Goal: Task Accomplishment & Management: Use online tool/utility

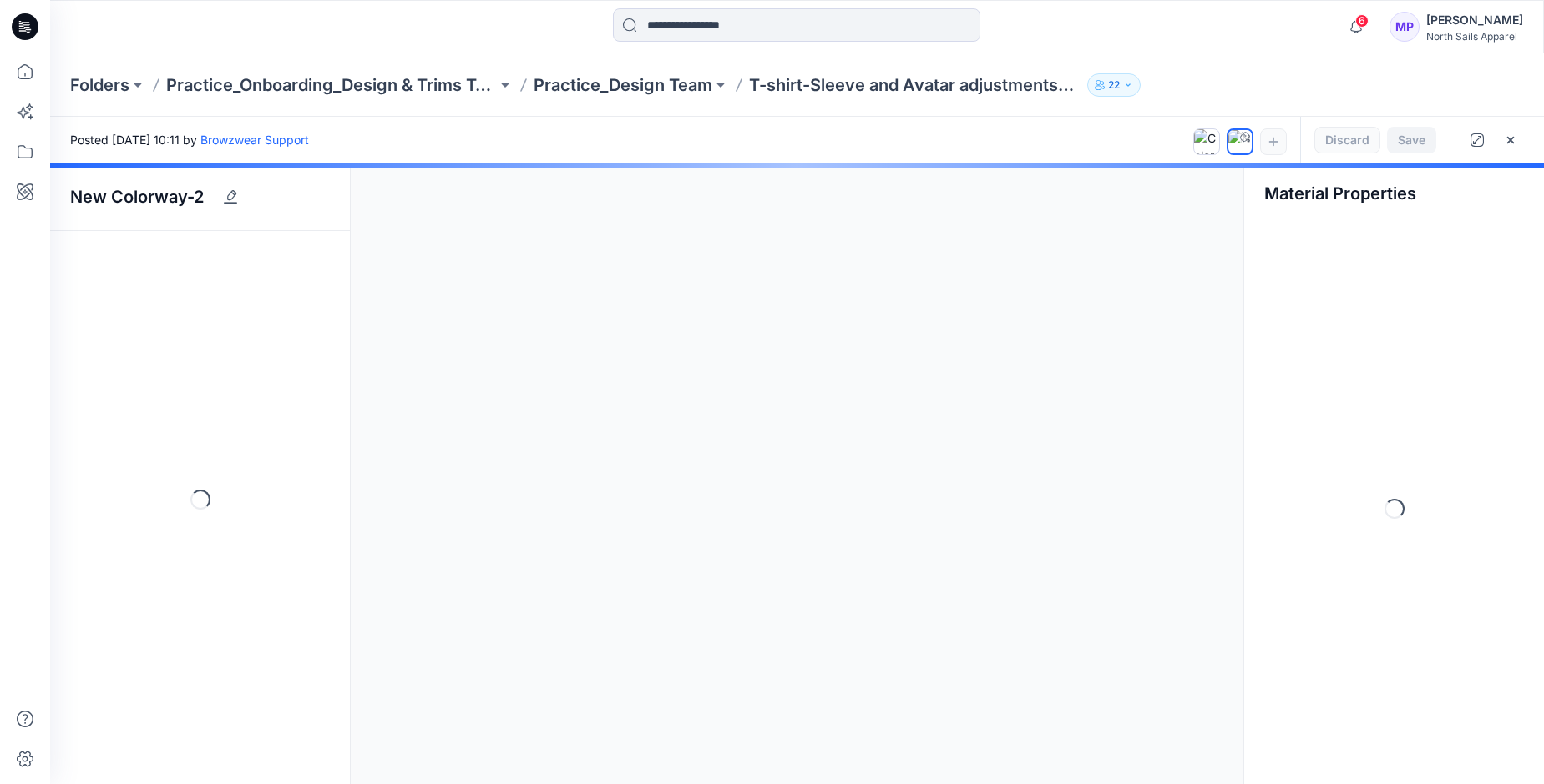
click at [481, 362] on div at bounding box center [796, 473] width 1493 height 621
click at [110, 204] on div at bounding box center [796, 473] width 1493 height 621
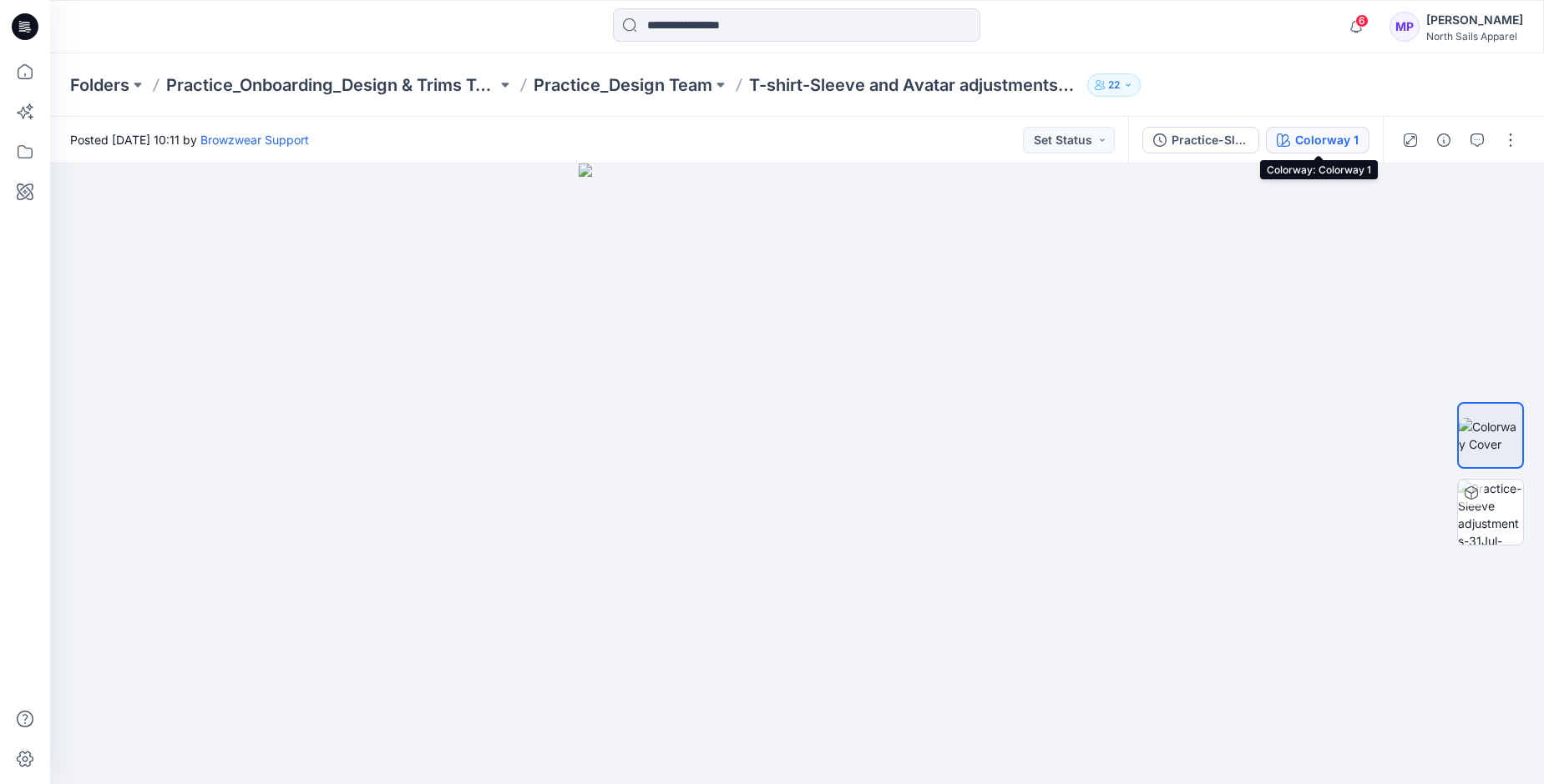
click at [1331, 145] on div "Colorway 1" at bounding box center [1326, 140] width 63 height 18
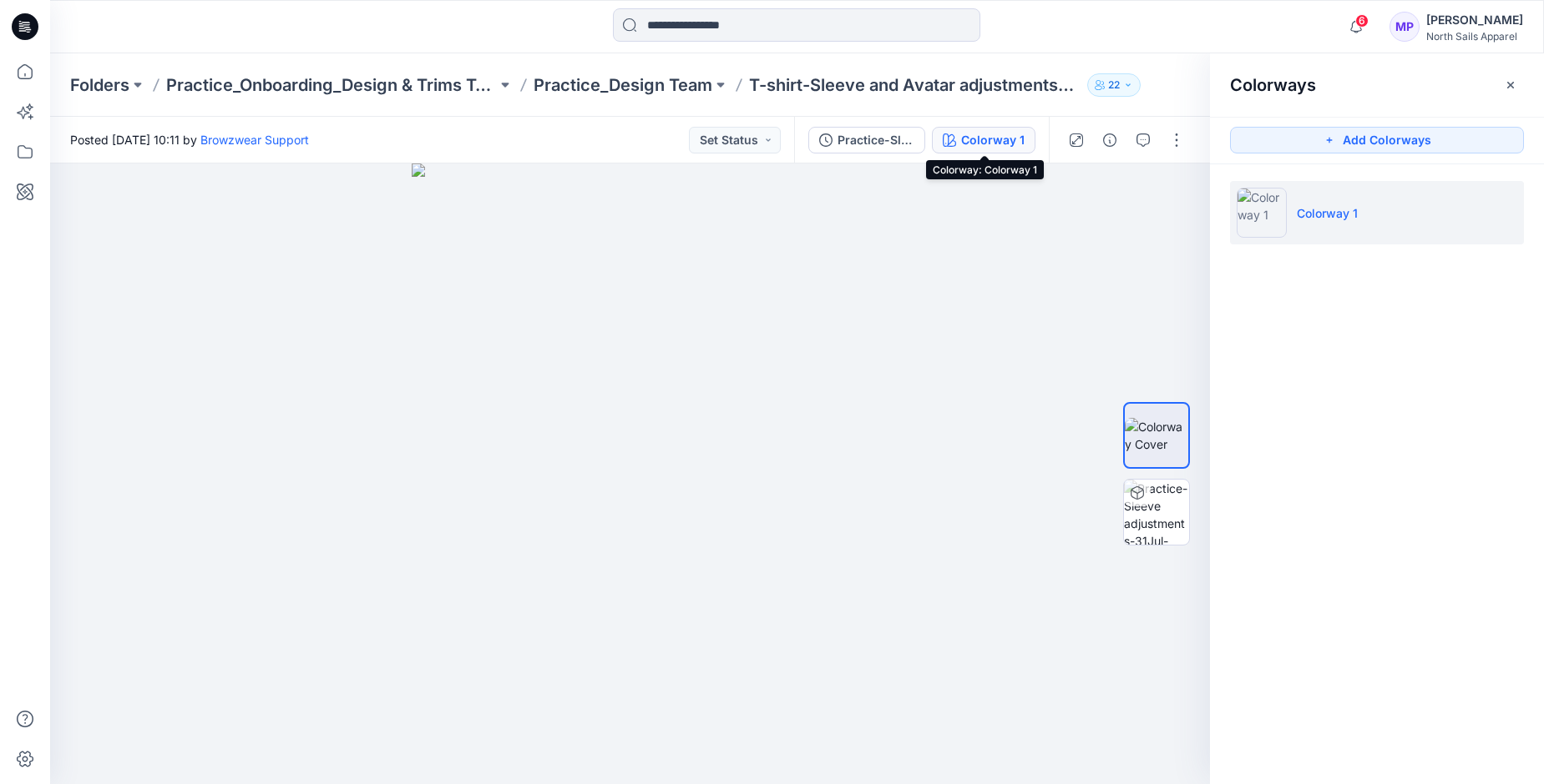
click at [1000, 141] on div "Colorway 1" at bounding box center [992, 140] width 63 height 18
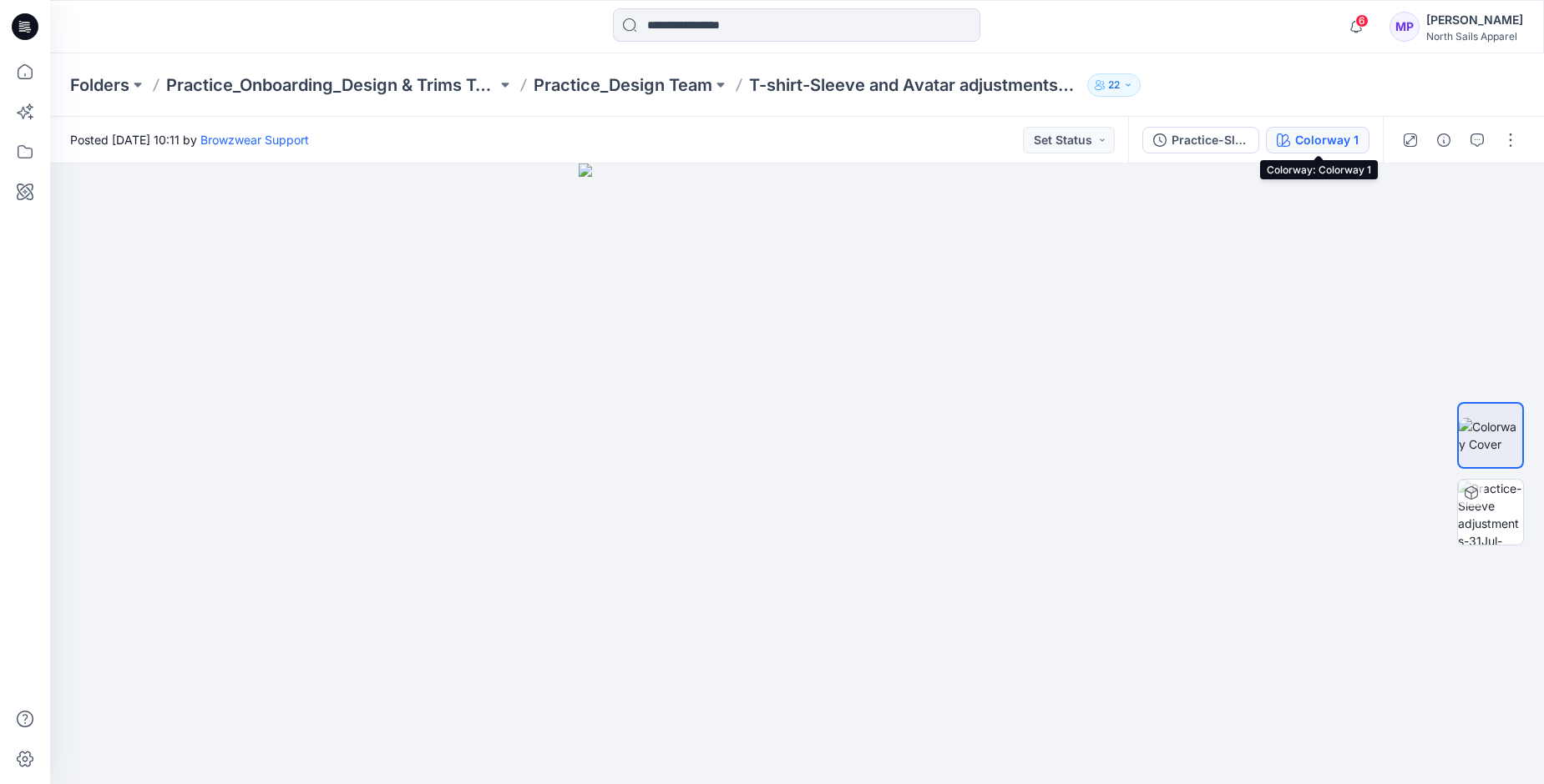
click at [1313, 137] on div "Colorway 1" at bounding box center [1326, 140] width 63 height 18
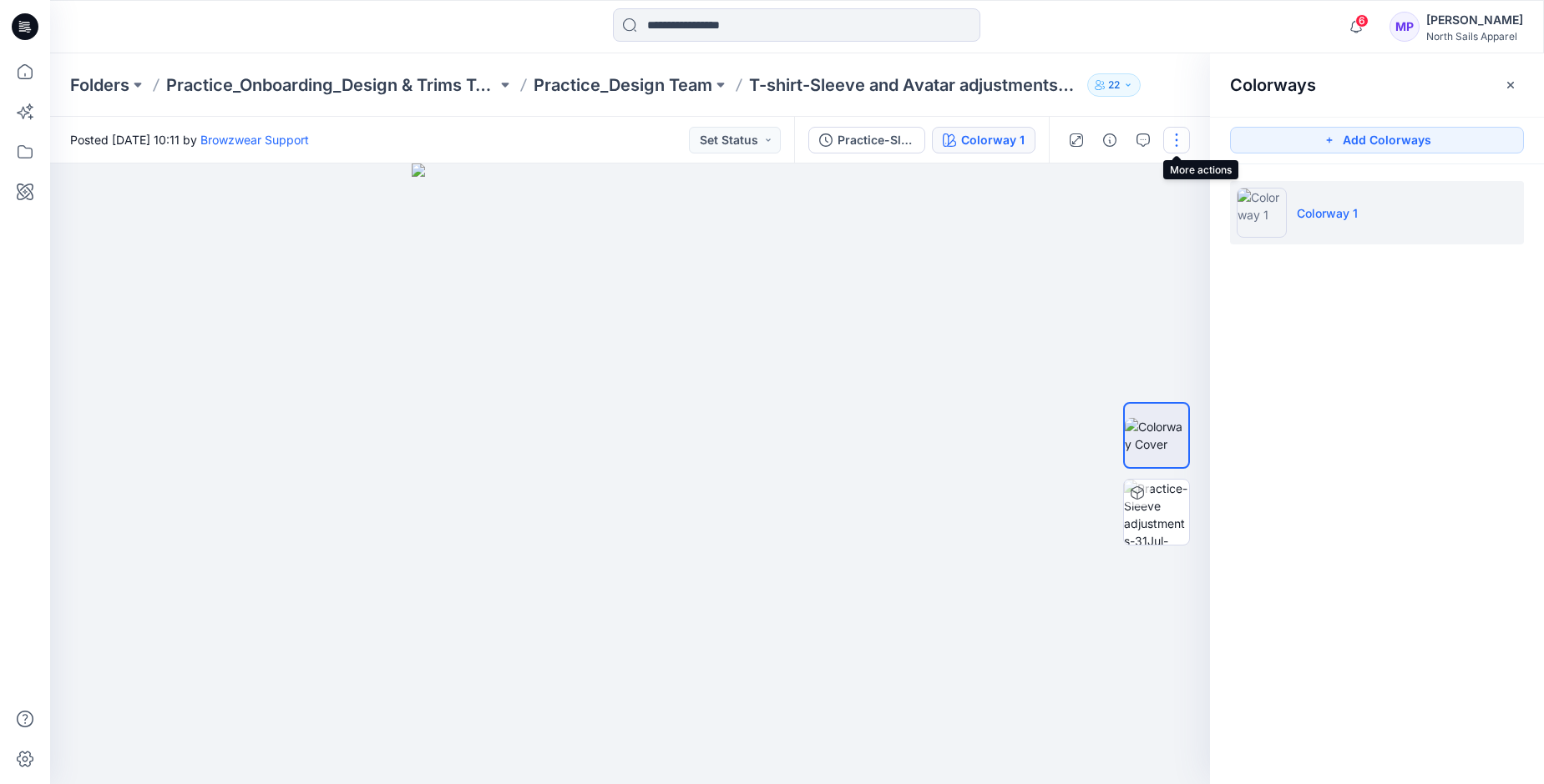
click at [1177, 141] on button "button" at bounding box center [1177, 141] width 27 height 27
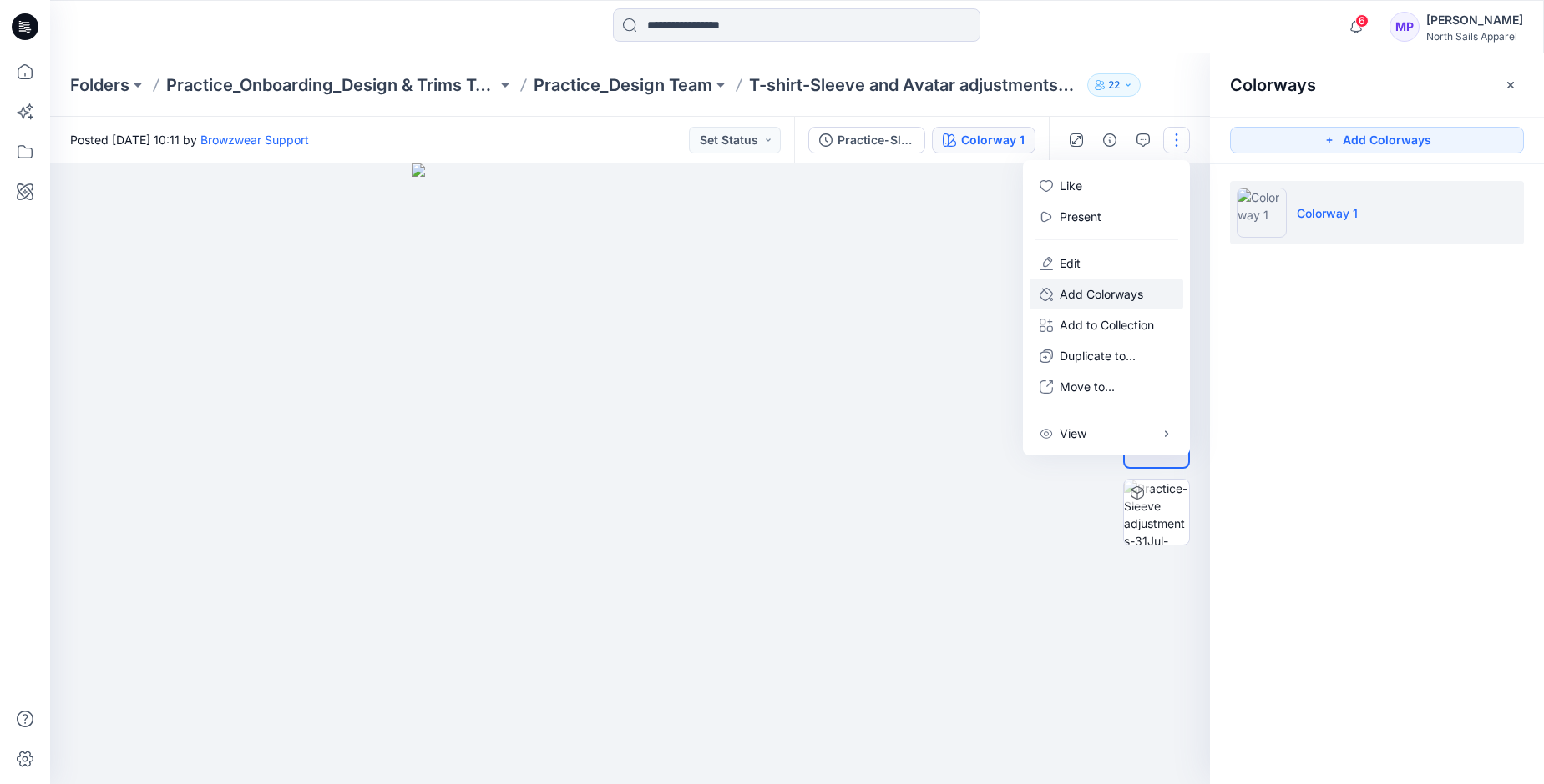
click at [1067, 294] on p "Add Colorways" at bounding box center [1100, 294] width 83 height 17
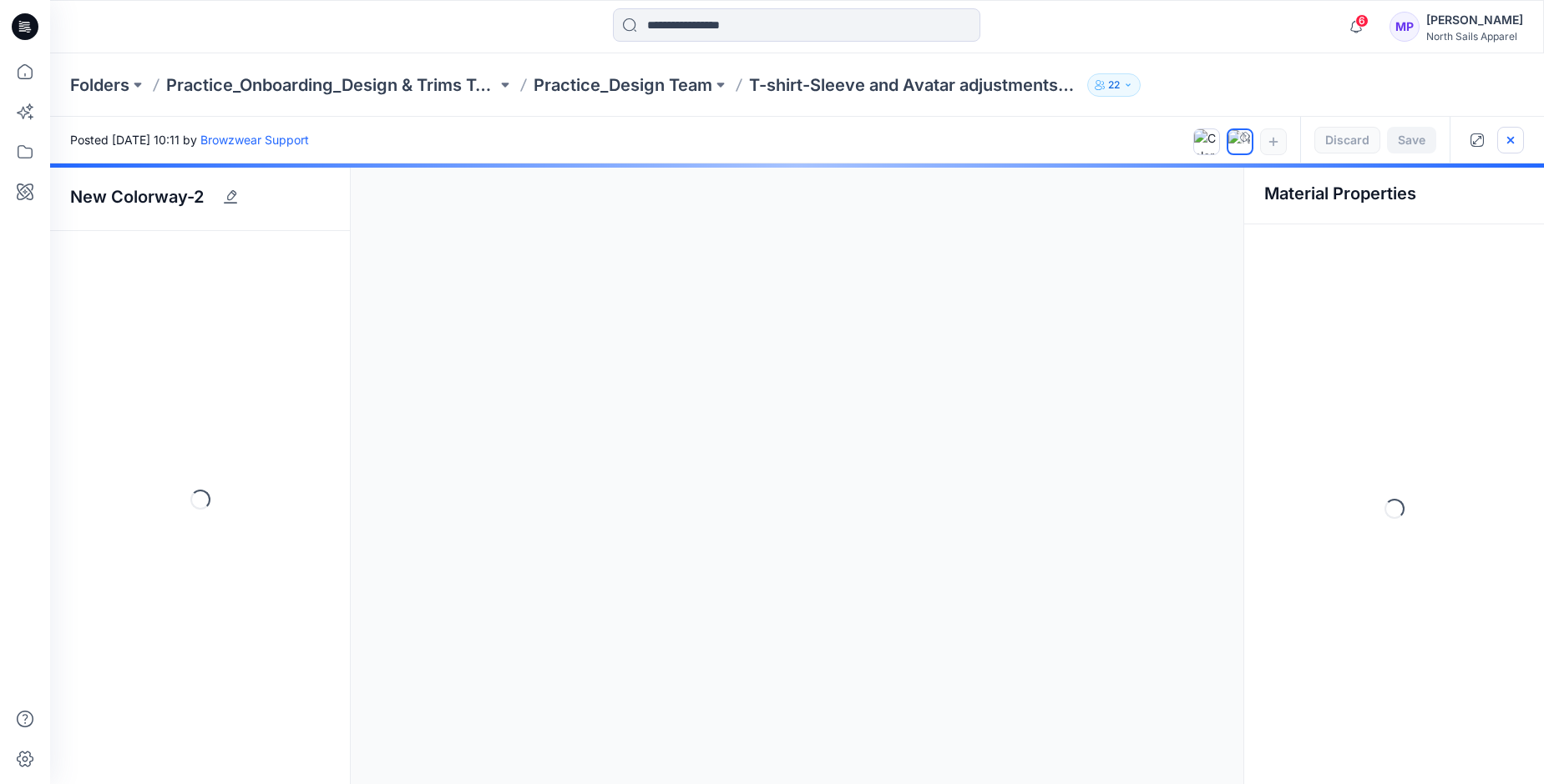
click at [1503, 139] on button "button" at bounding box center [1511, 141] width 27 height 27
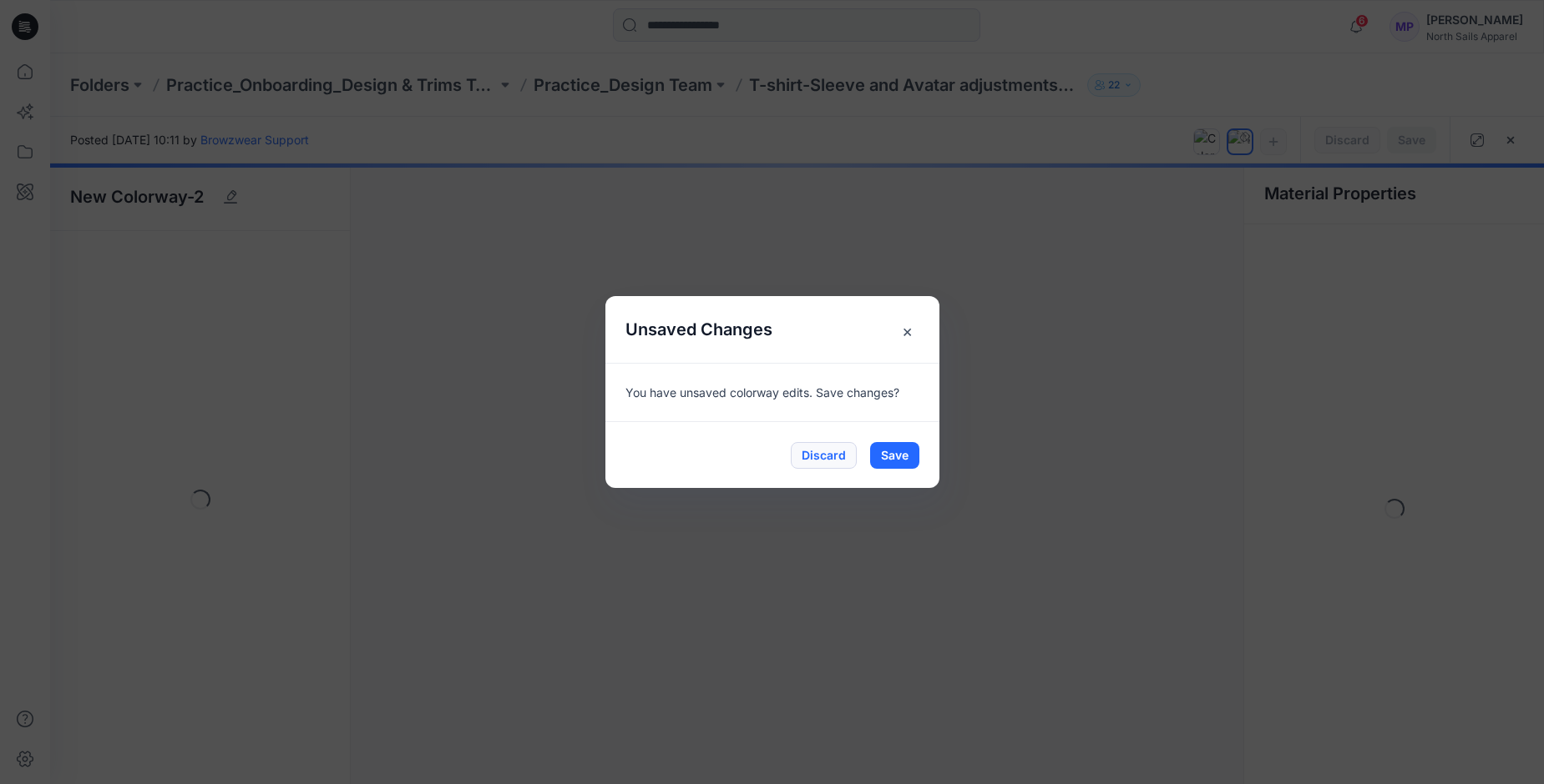
click at [838, 460] on button "Discard" at bounding box center [823, 455] width 66 height 27
click at [806, 455] on button "Discard" at bounding box center [823, 455] width 66 height 27
click at [829, 454] on button "Discard" at bounding box center [823, 455] width 66 height 27
click at [907, 336] on span "×" at bounding box center [907, 331] width 30 height 30
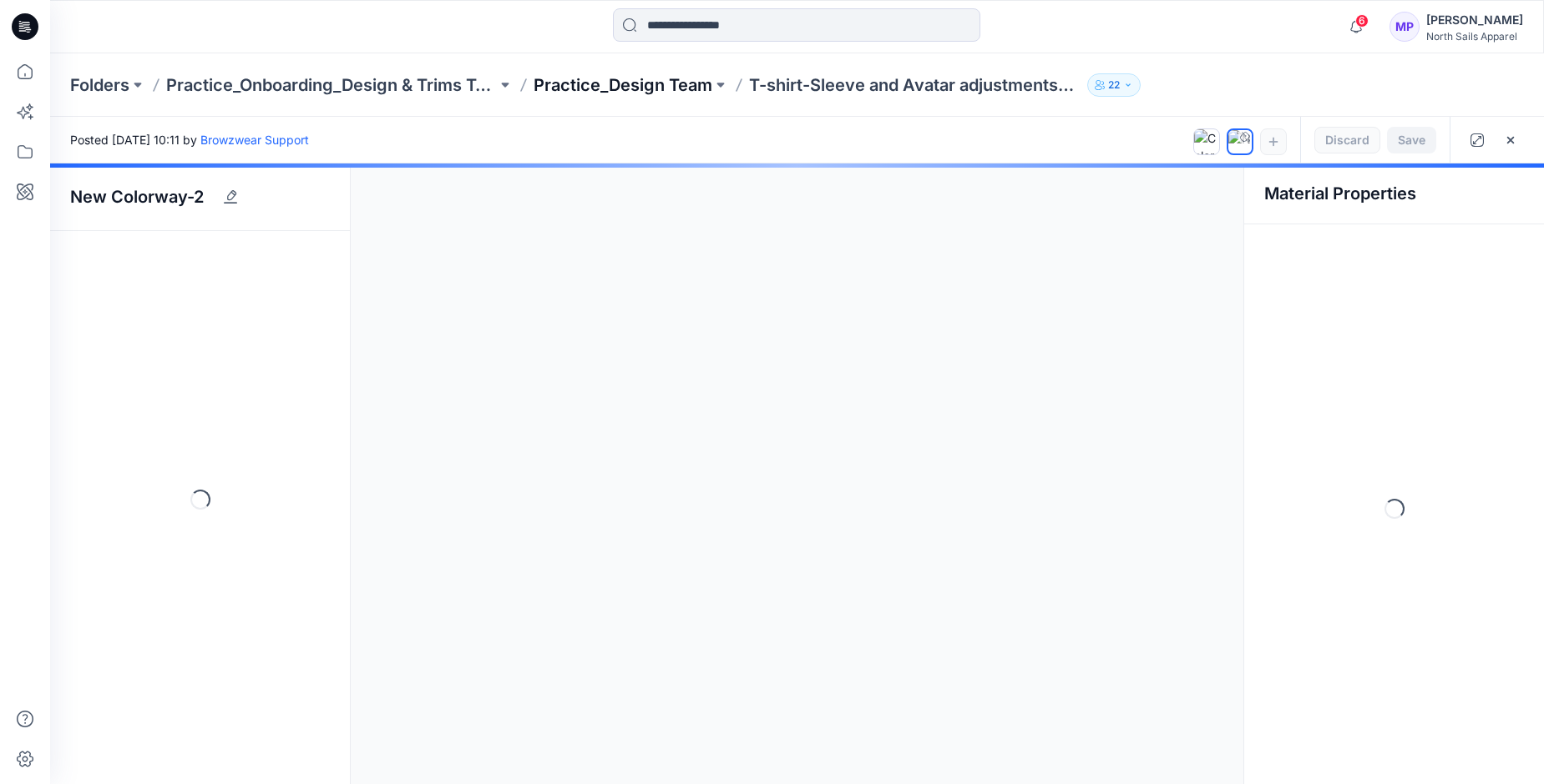
click at [650, 85] on p "Practice_Design Team" at bounding box center [623, 85] width 179 height 23
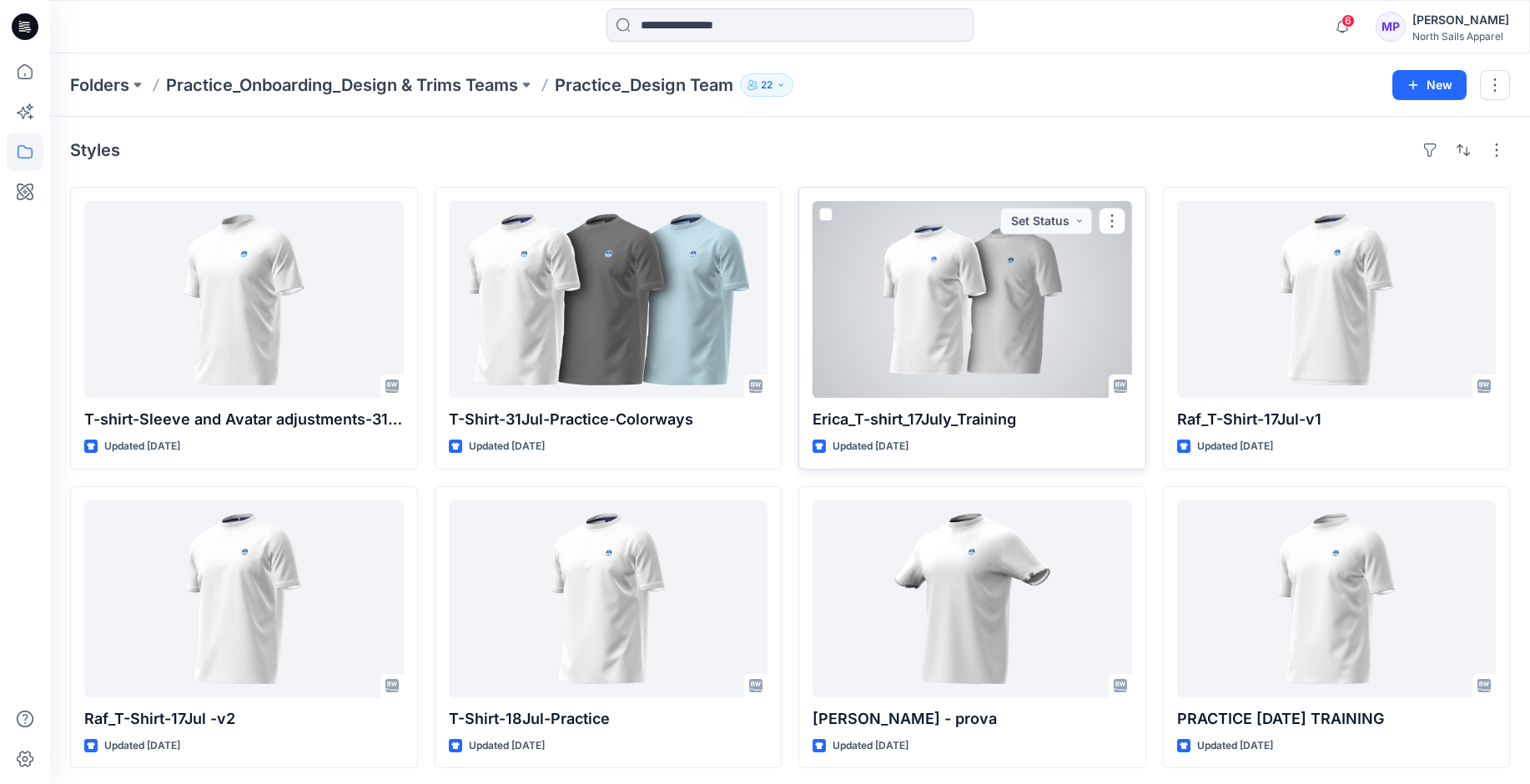
click at [964, 309] on div at bounding box center [973, 299] width 319 height 197
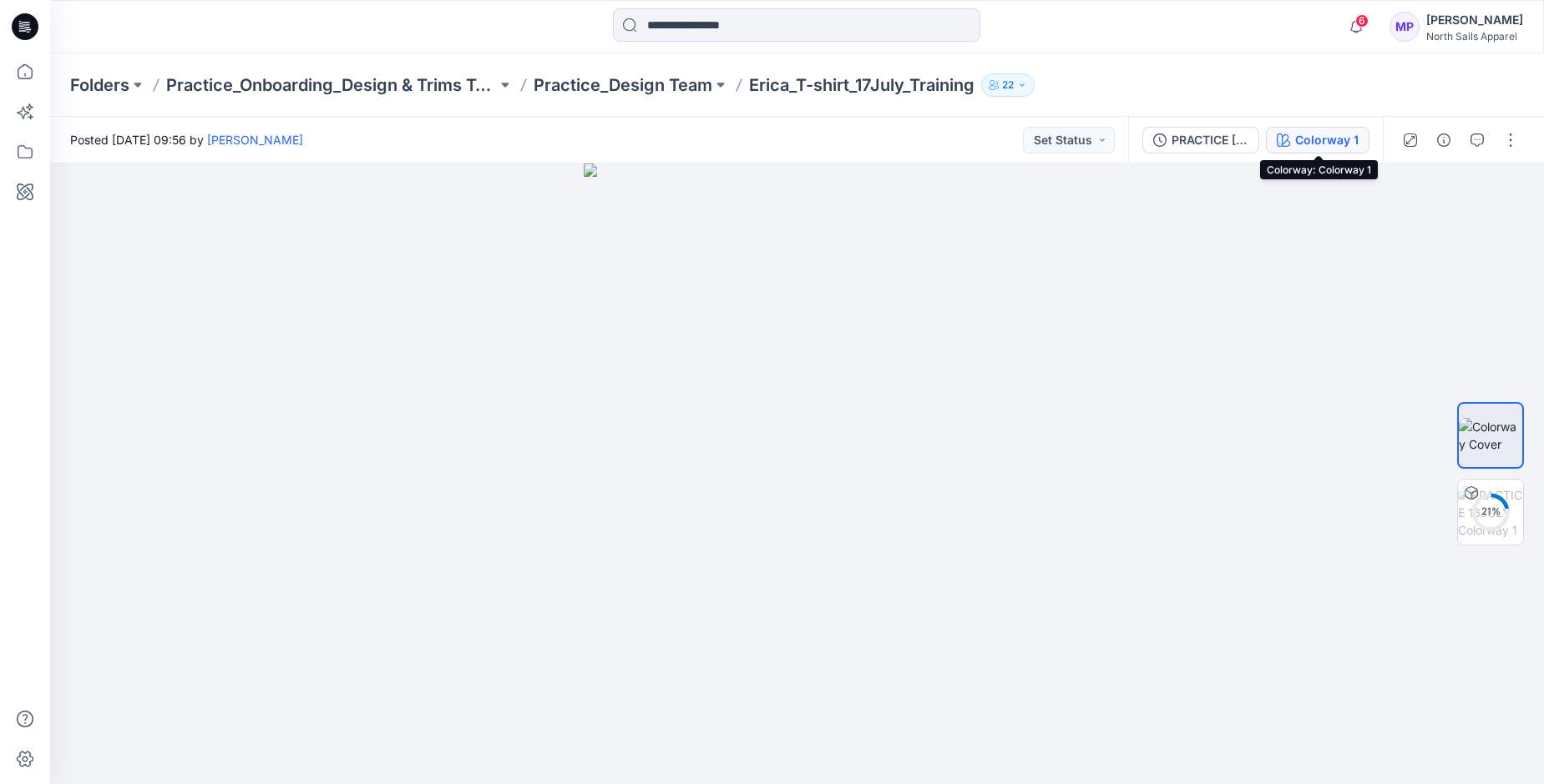
click at [1301, 142] on div "Colorway 1" at bounding box center [1326, 140] width 63 height 18
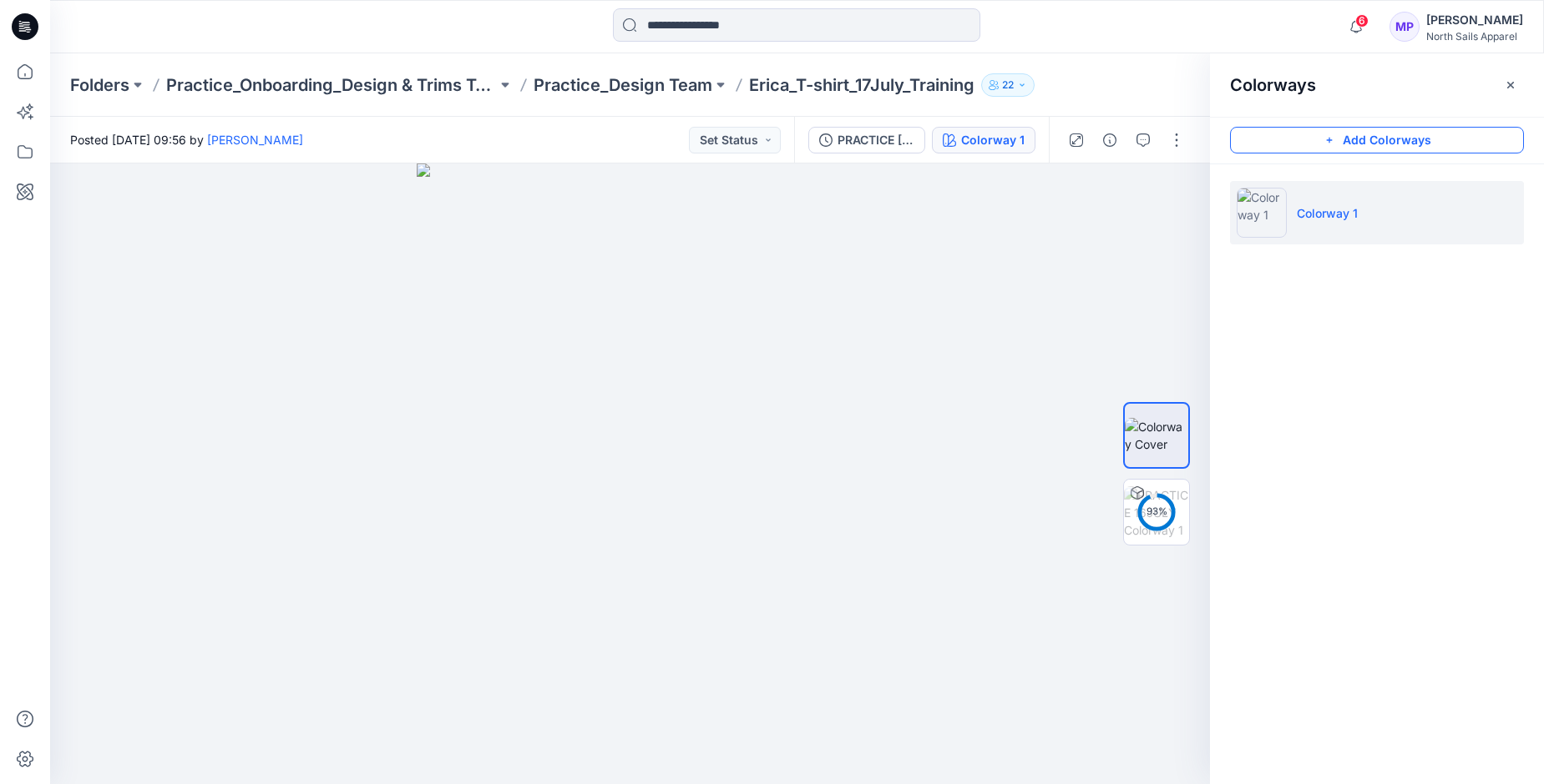
click at [1386, 141] on button "Add Colorways" at bounding box center [1376, 141] width 294 height 27
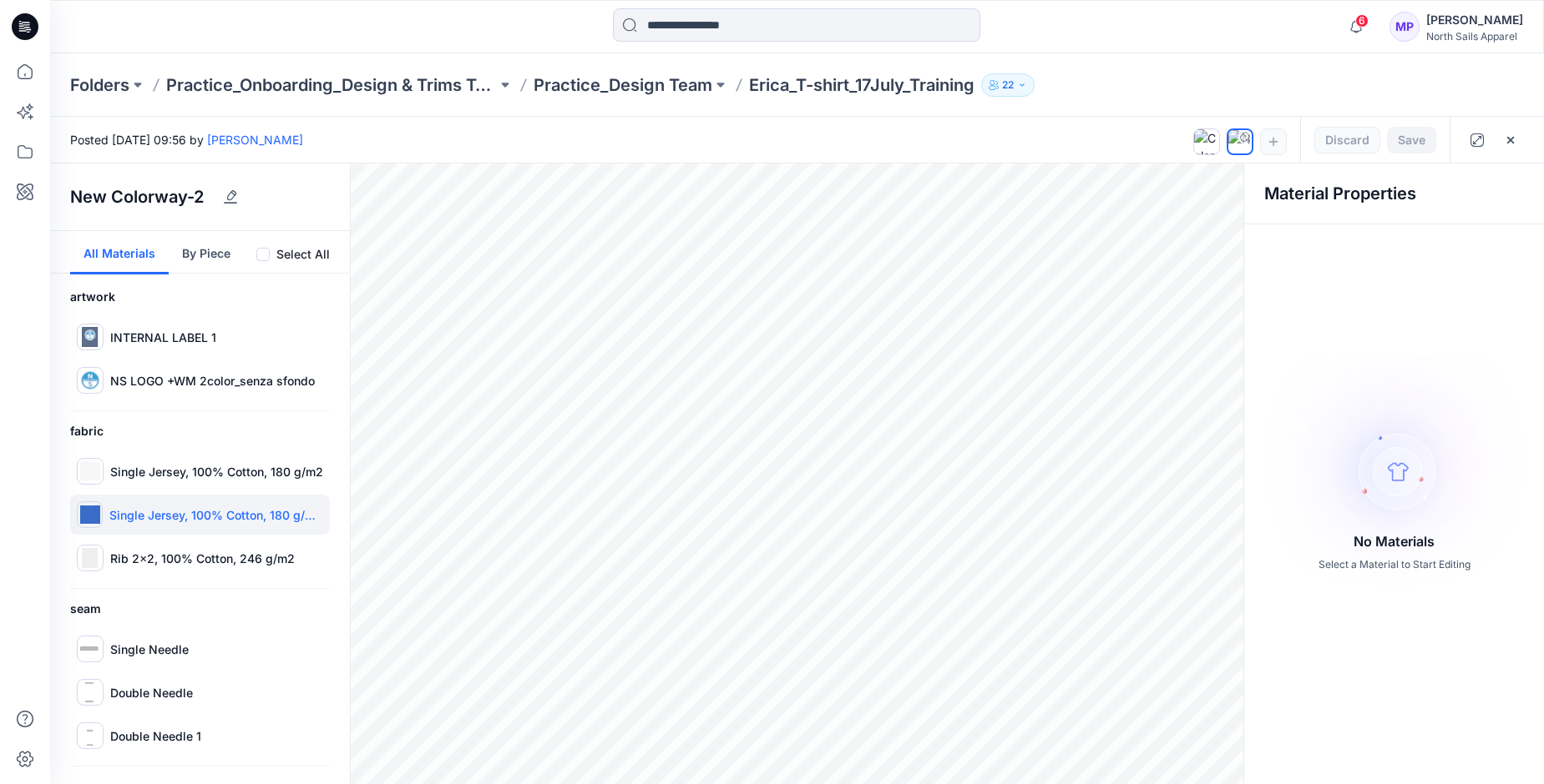
click at [91, 513] on img at bounding box center [90, 514] width 20 height 20
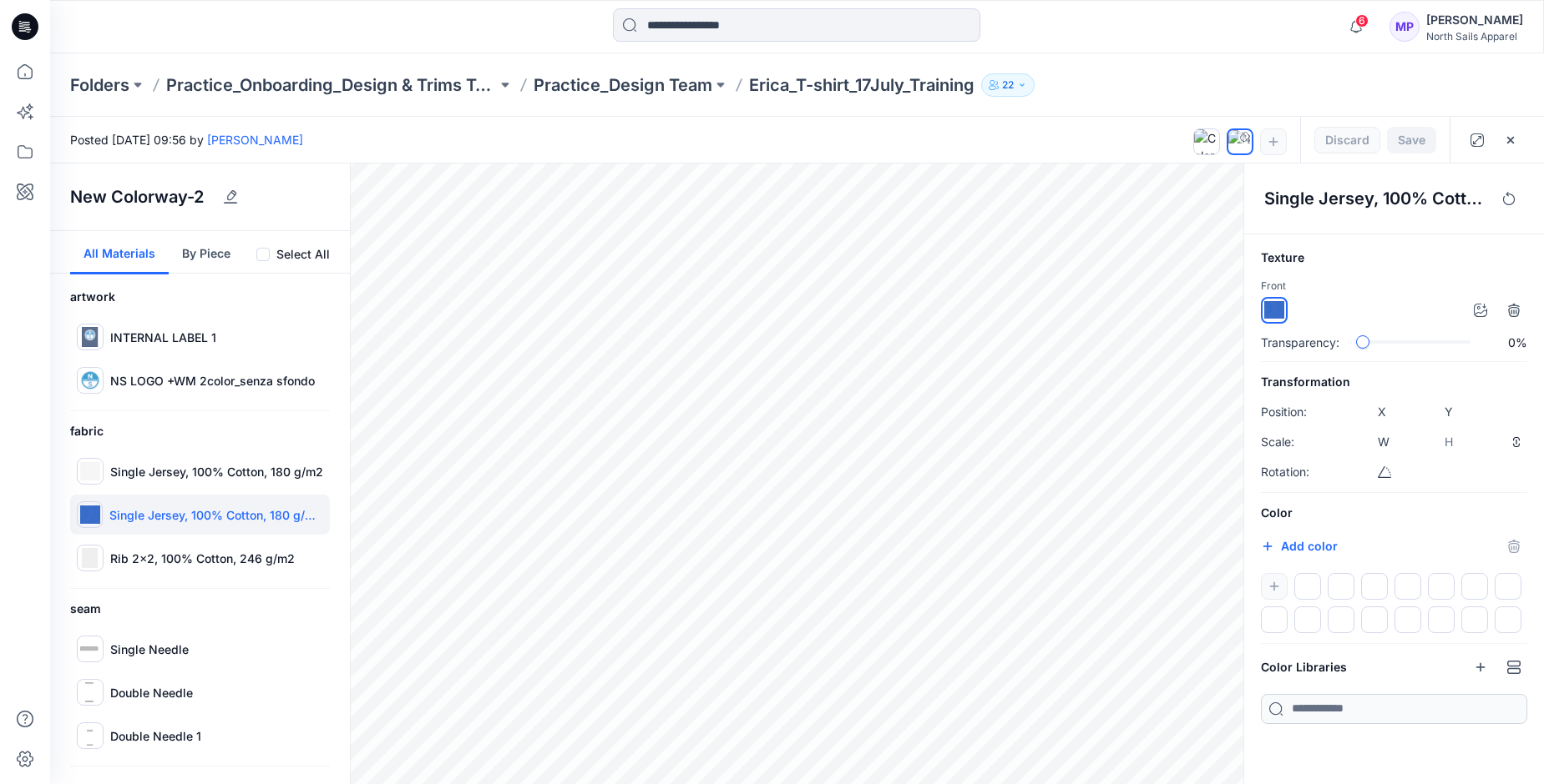
click at [267, 255] on span at bounding box center [263, 254] width 13 height 13
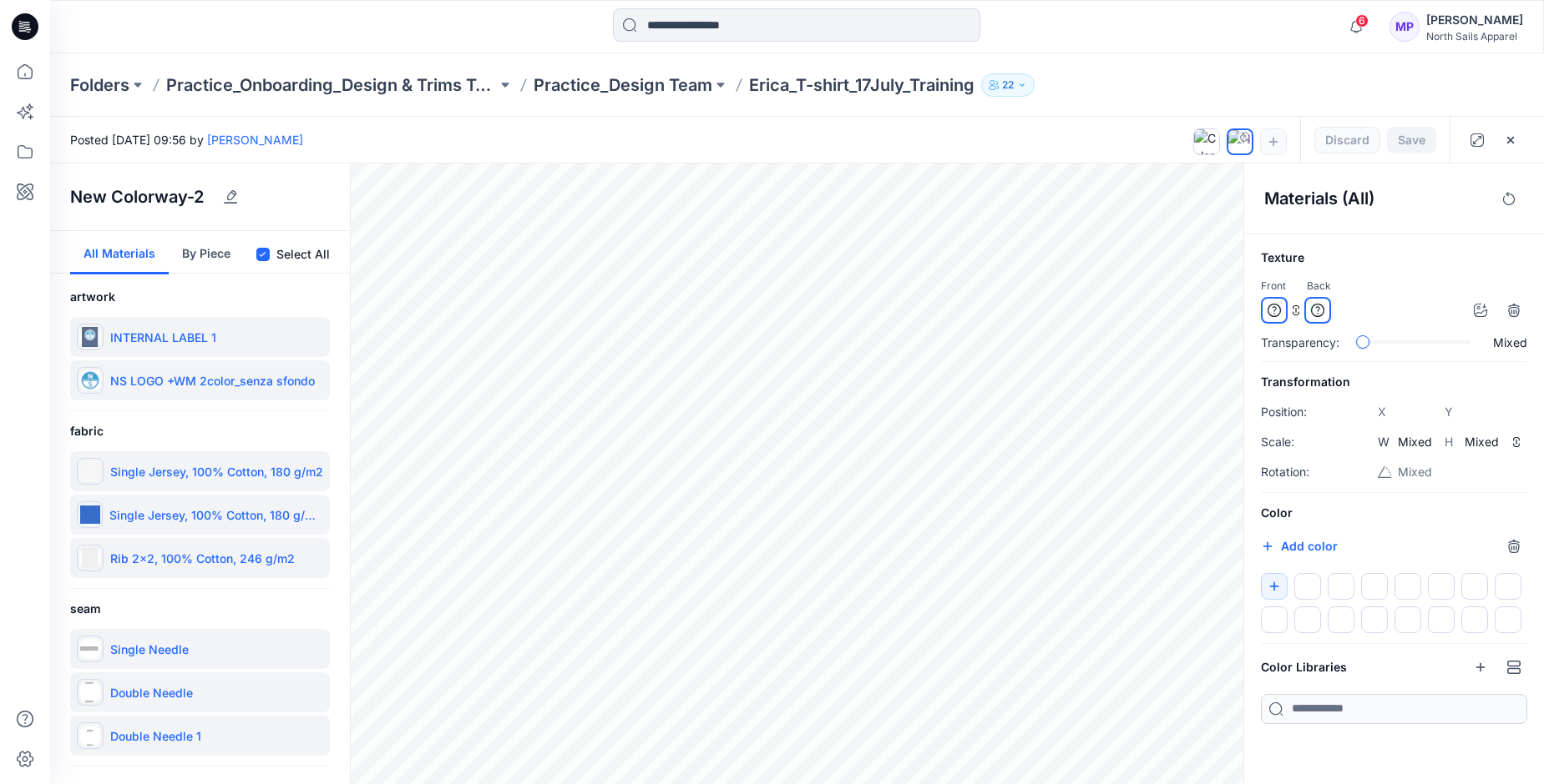
click at [266, 255] on icon at bounding box center [263, 255] width 8 height 6
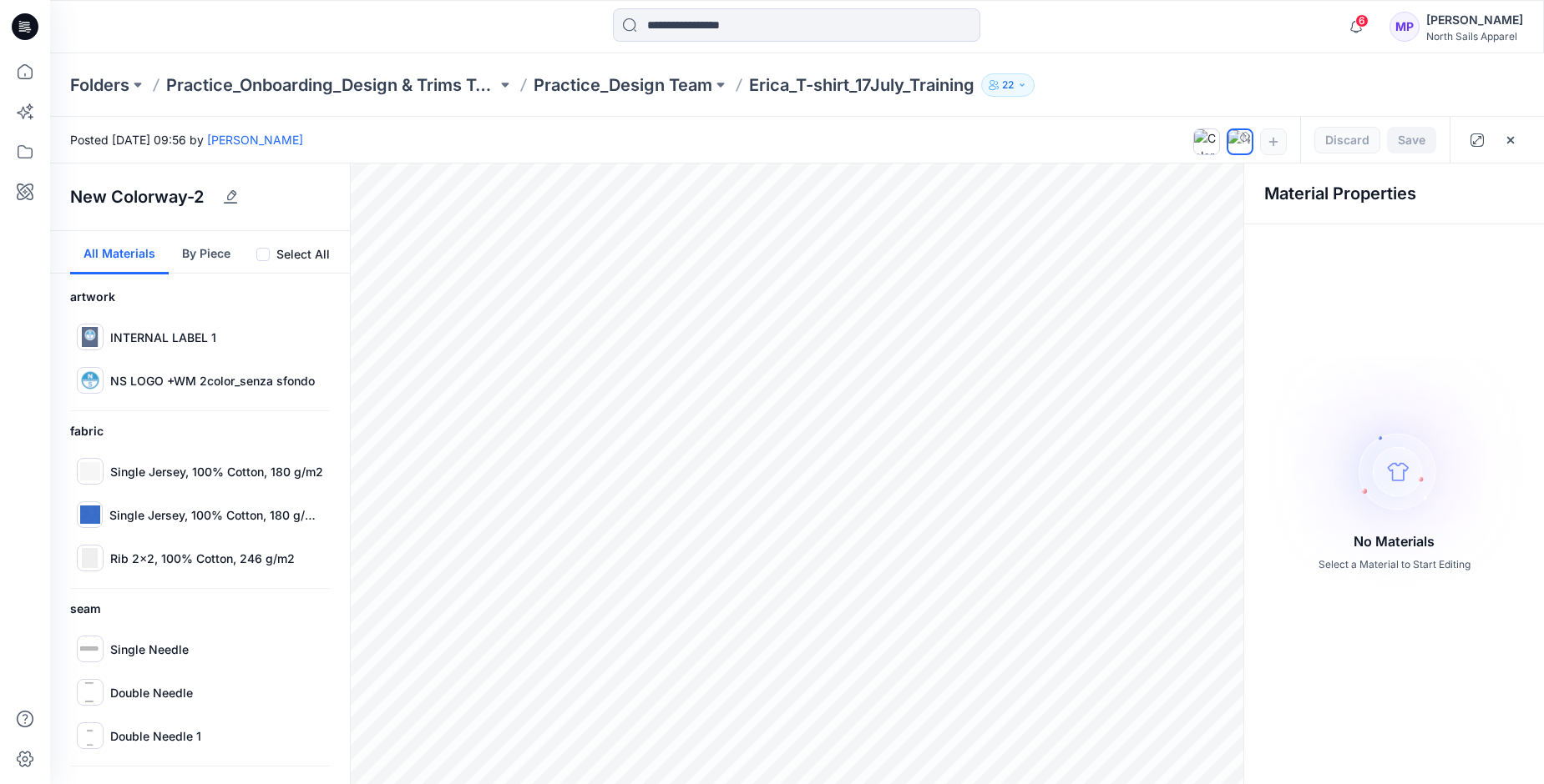
click at [210, 253] on button "By Piece" at bounding box center [206, 252] width 76 height 43
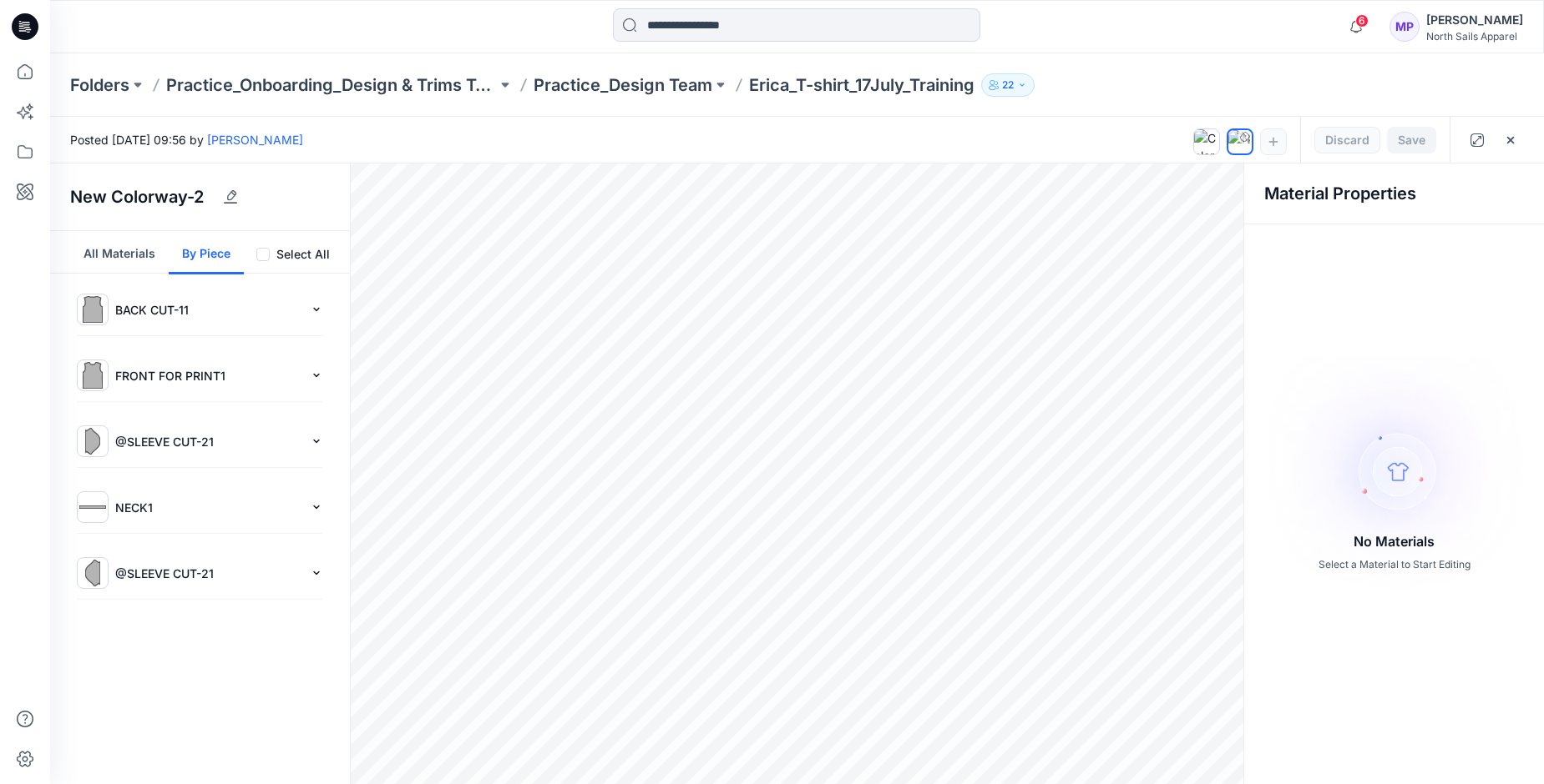
click at [268, 254] on span at bounding box center [263, 254] width 13 height 13
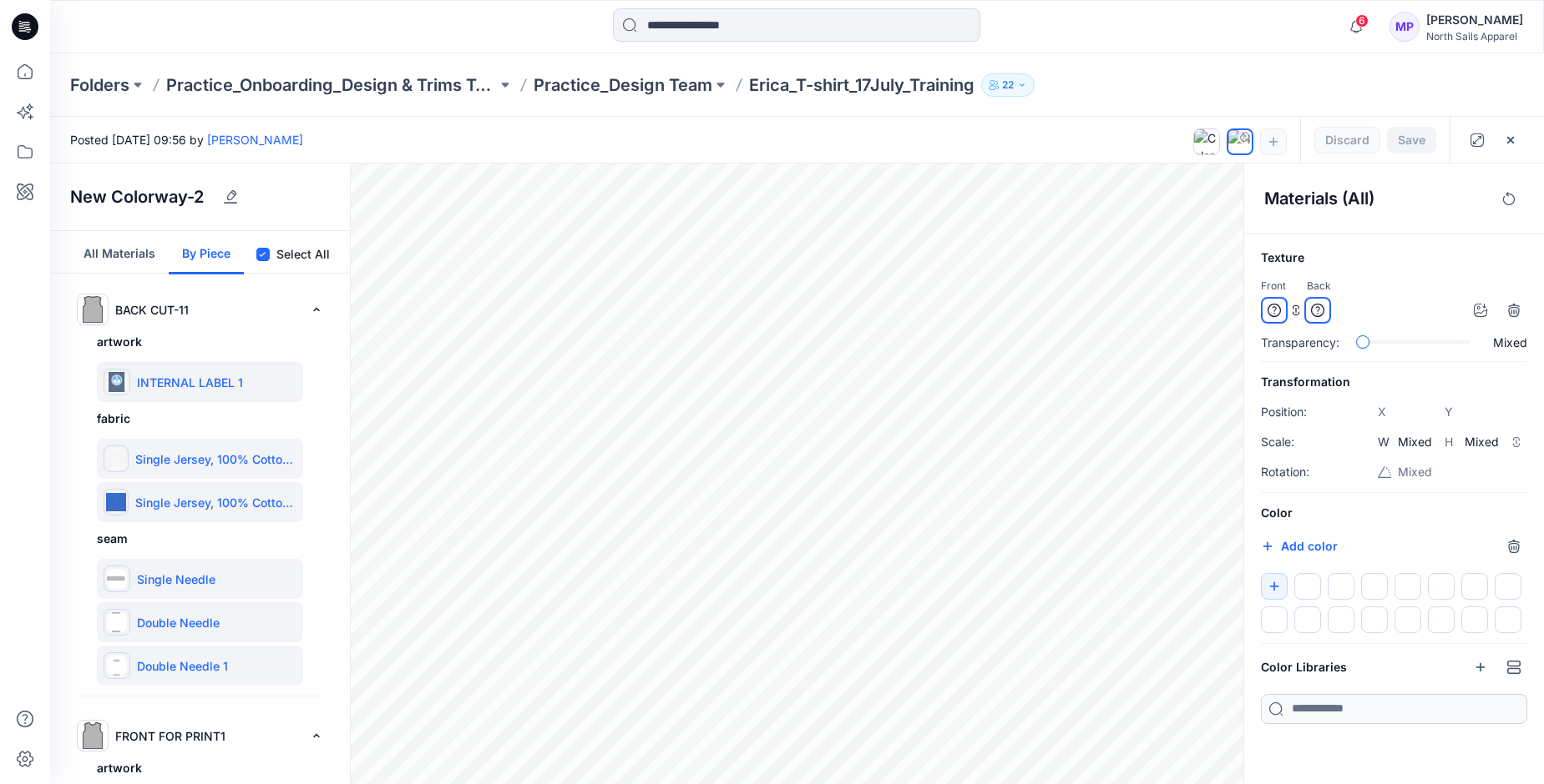
click at [163, 501] on p "Single Jersey, 100% Cotton, 180 g/m2 1" at bounding box center [215, 503] width 161 height 17
type input "****"
type input "*****"
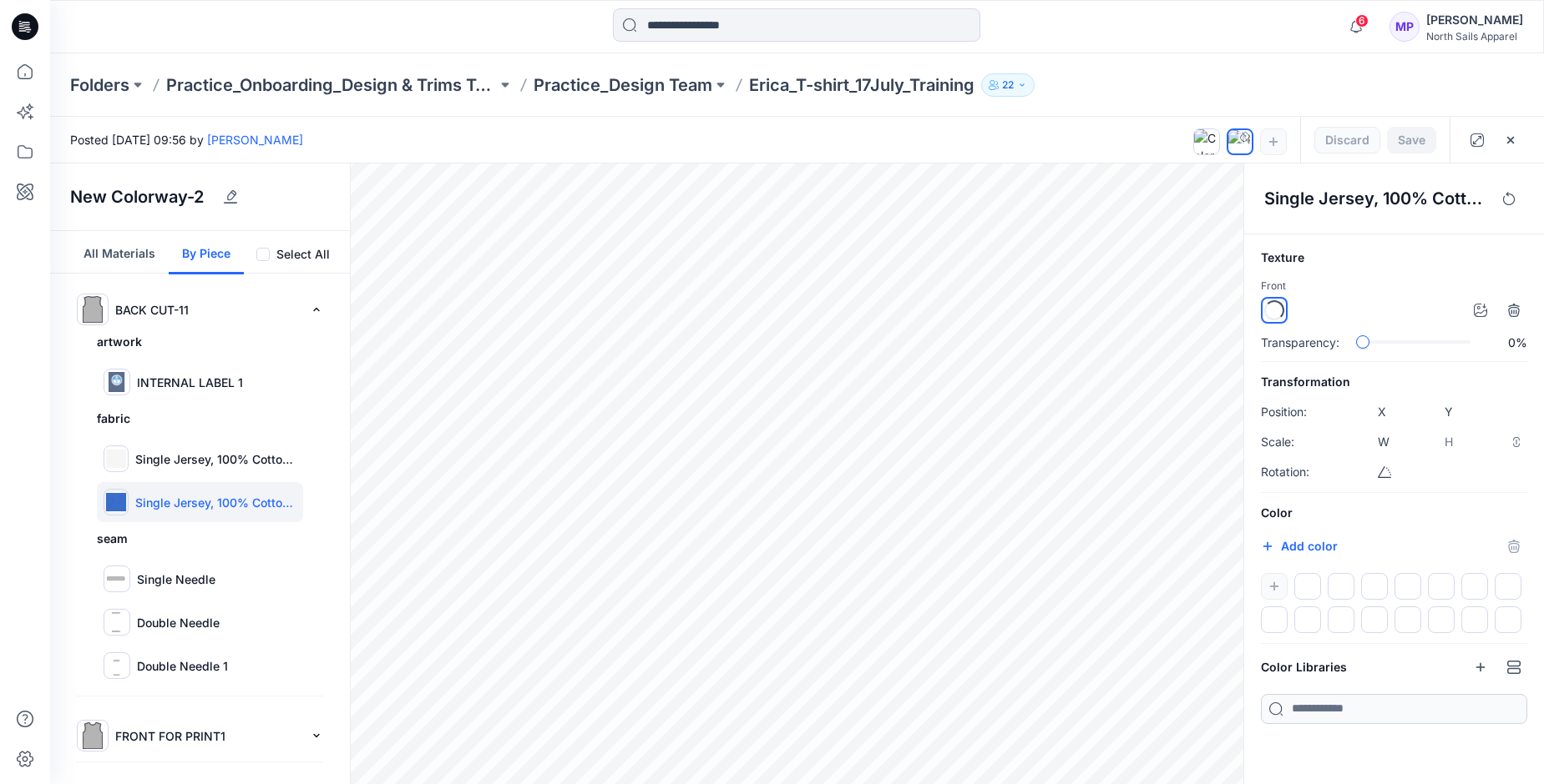
click at [163, 501] on p "Single Jersey, 100% Cotton, 180 g/m2 1" at bounding box center [215, 503] width 161 height 17
click at [1275, 581] on div at bounding box center [1394, 603] width 266 height 60
click at [1274, 590] on div at bounding box center [1394, 603] width 266 height 60
click at [1284, 545] on input "*******" at bounding box center [1285, 548] width 20 height 16
type input "*******"
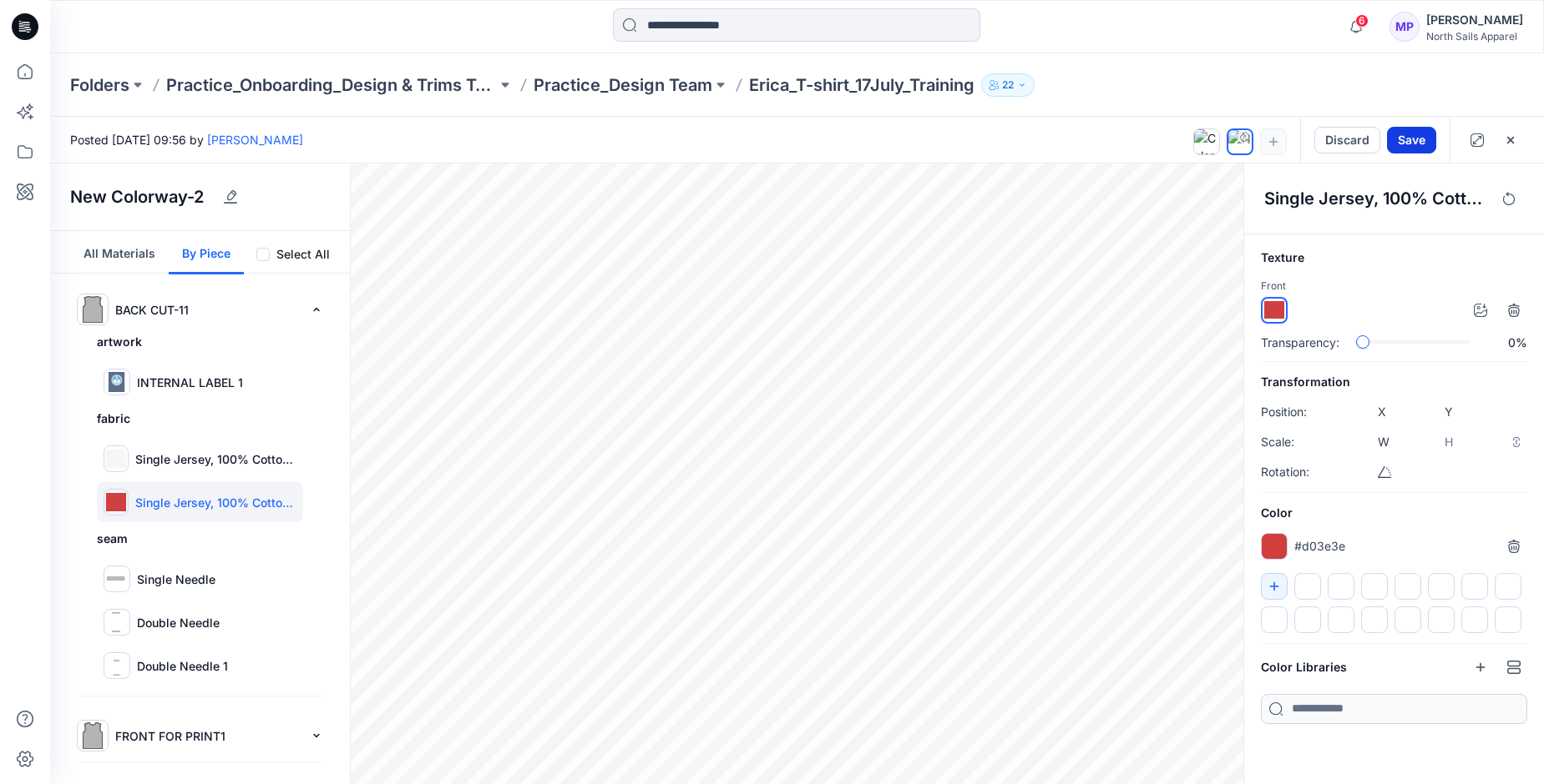
click at [1401, 138] on button "Save" at bounding box center [1410, 141] width 49 height 27
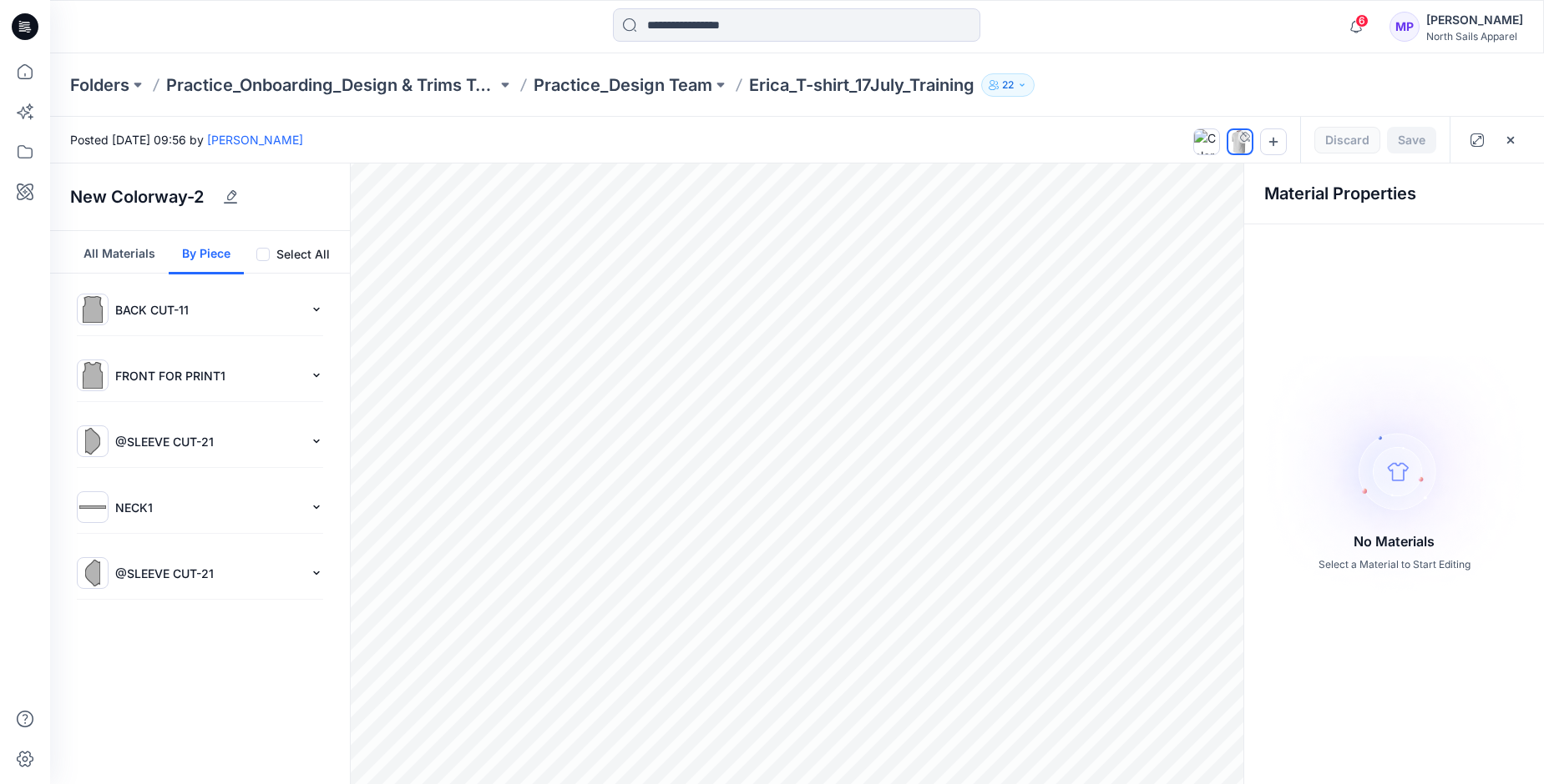
click at [1343, 138] on div "Save Discard" at bounding box center [1375, 140] width 149 height 46
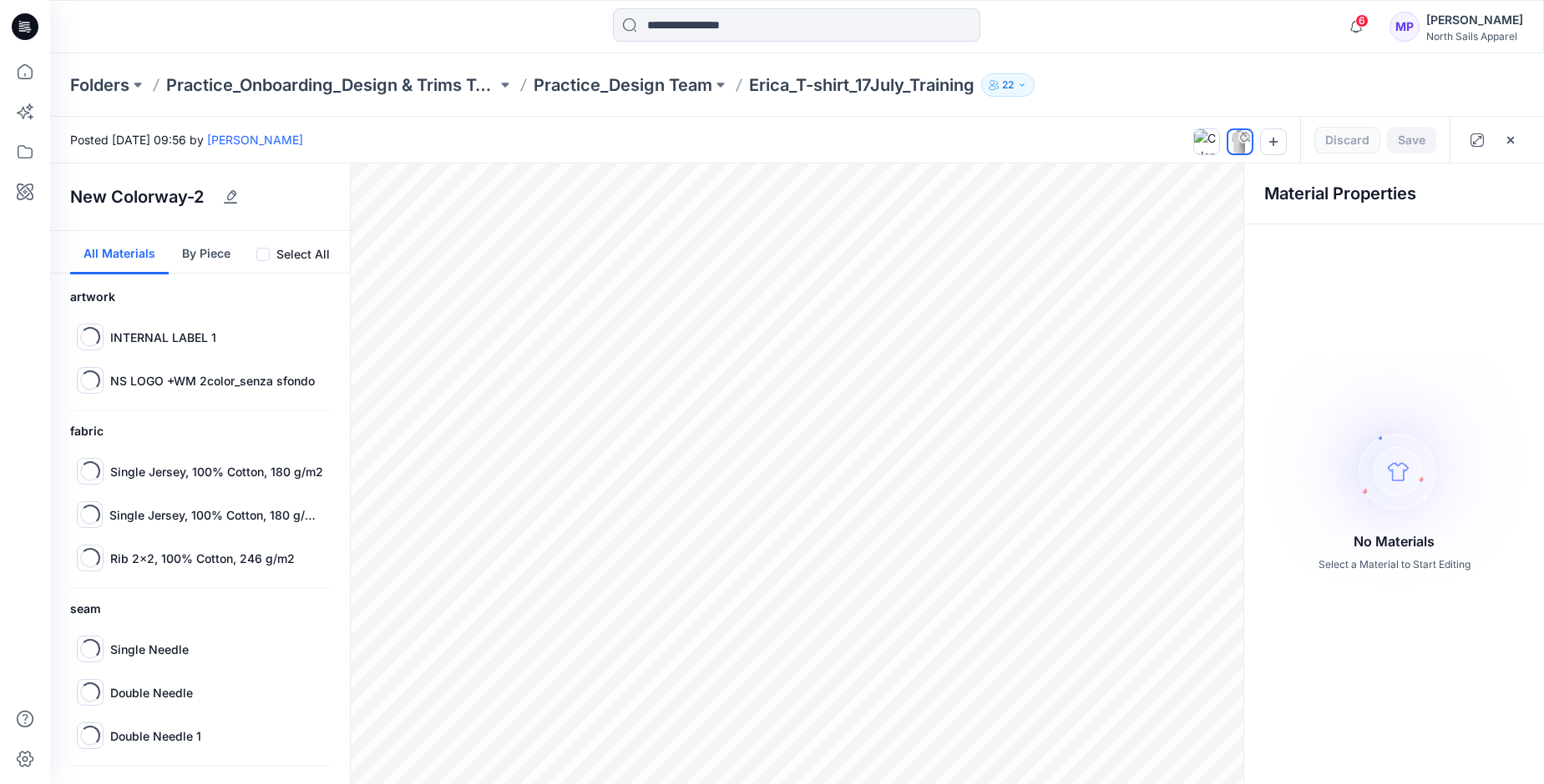
click at [123, 252] on button "All Materials" at bounding box center [119, 252] width 99 height 43
click at [143, 521] on p "Single Jersey, 100% Cotton, 180 g/m2 1" at bounding box center [215, 515] width 213 height 17
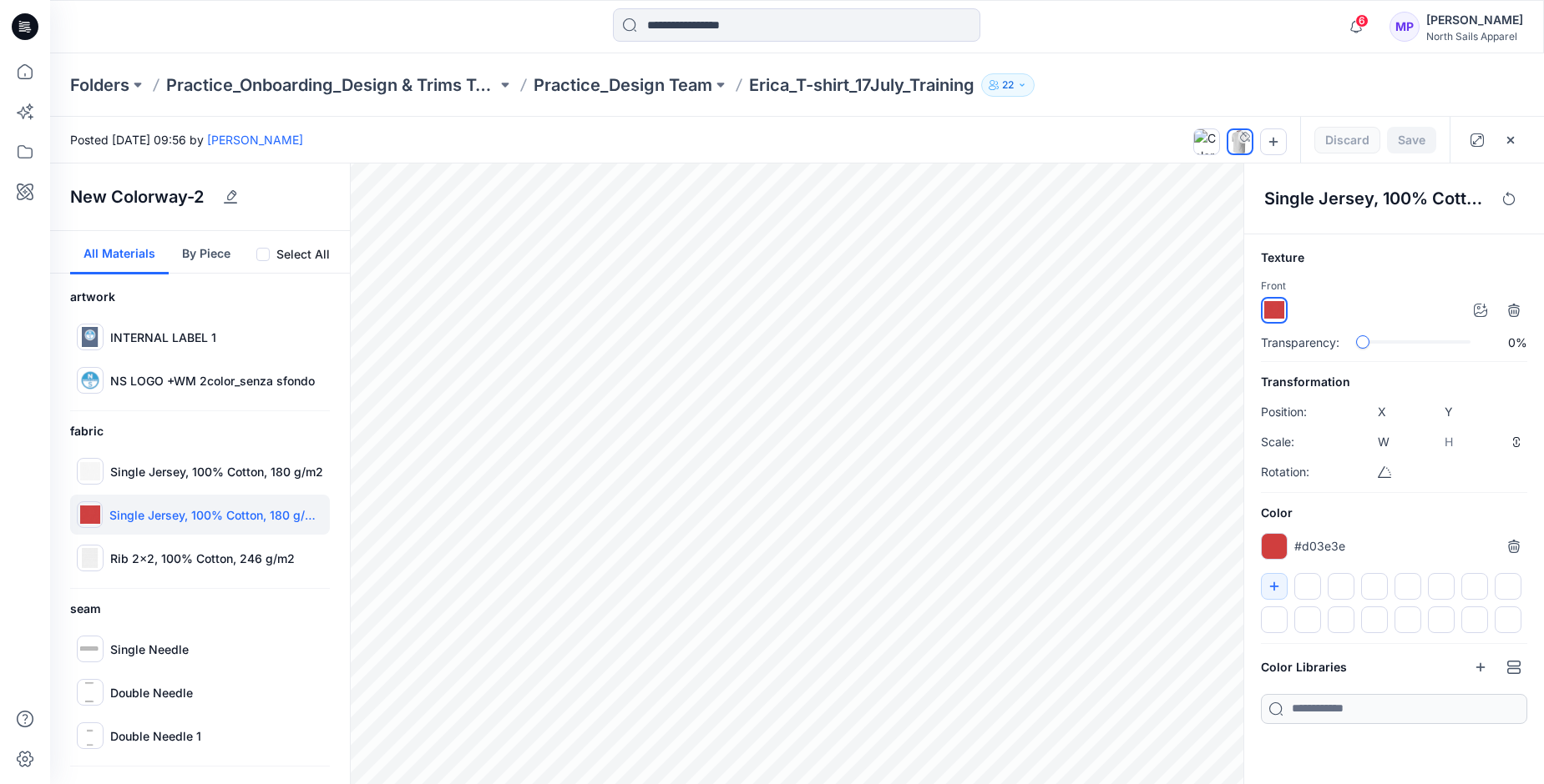
click at [1273, 544] on div at bounding box center [1274, 547] width 27 height 27
type input "*******"
click at [1411, 144] on button "Save" at bounding box center [1410, 141] width 49 height 27
click at [23, 76] on icon at bounding box center [25, 72] width 36 height 36
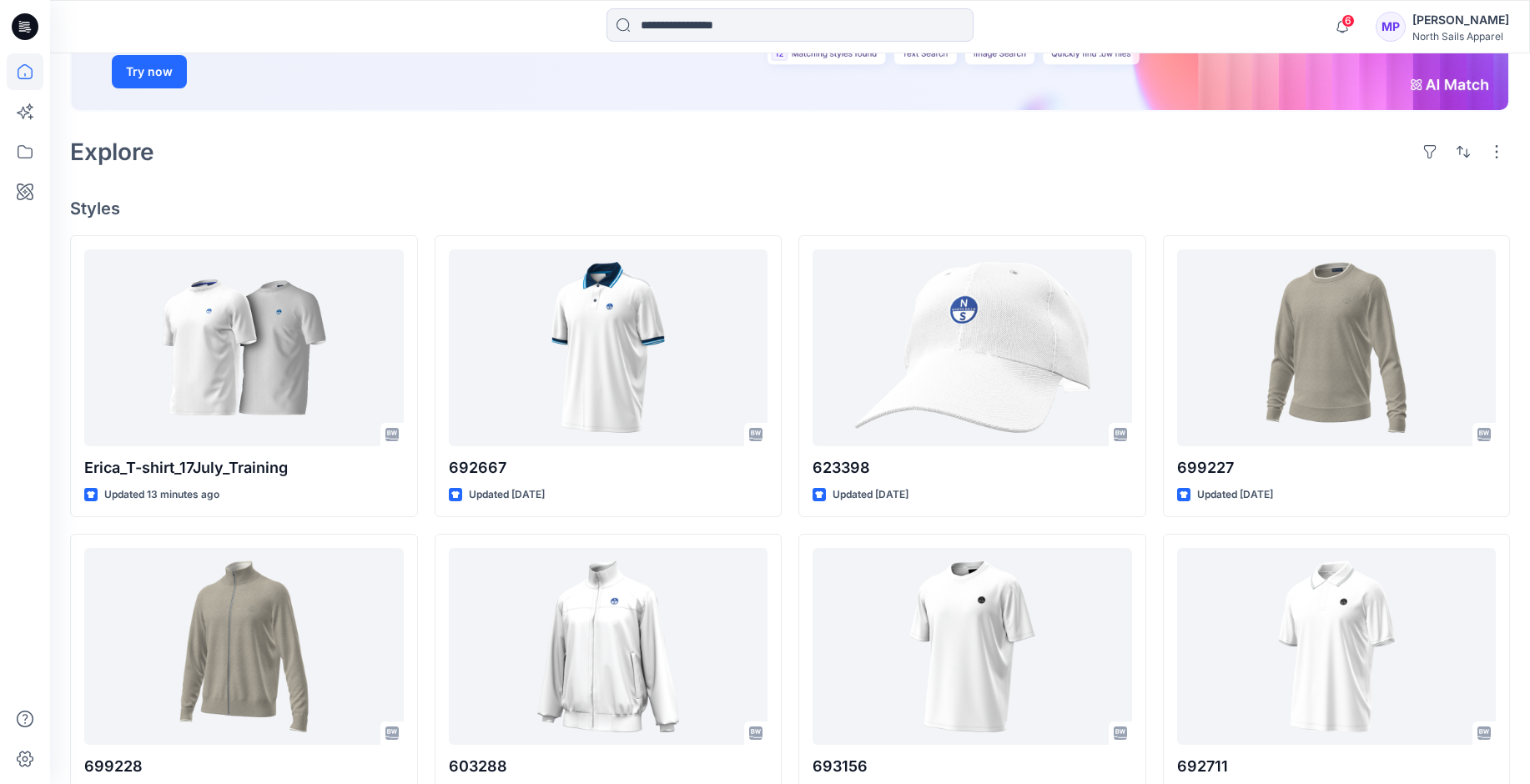
scroll to position [334, 0]
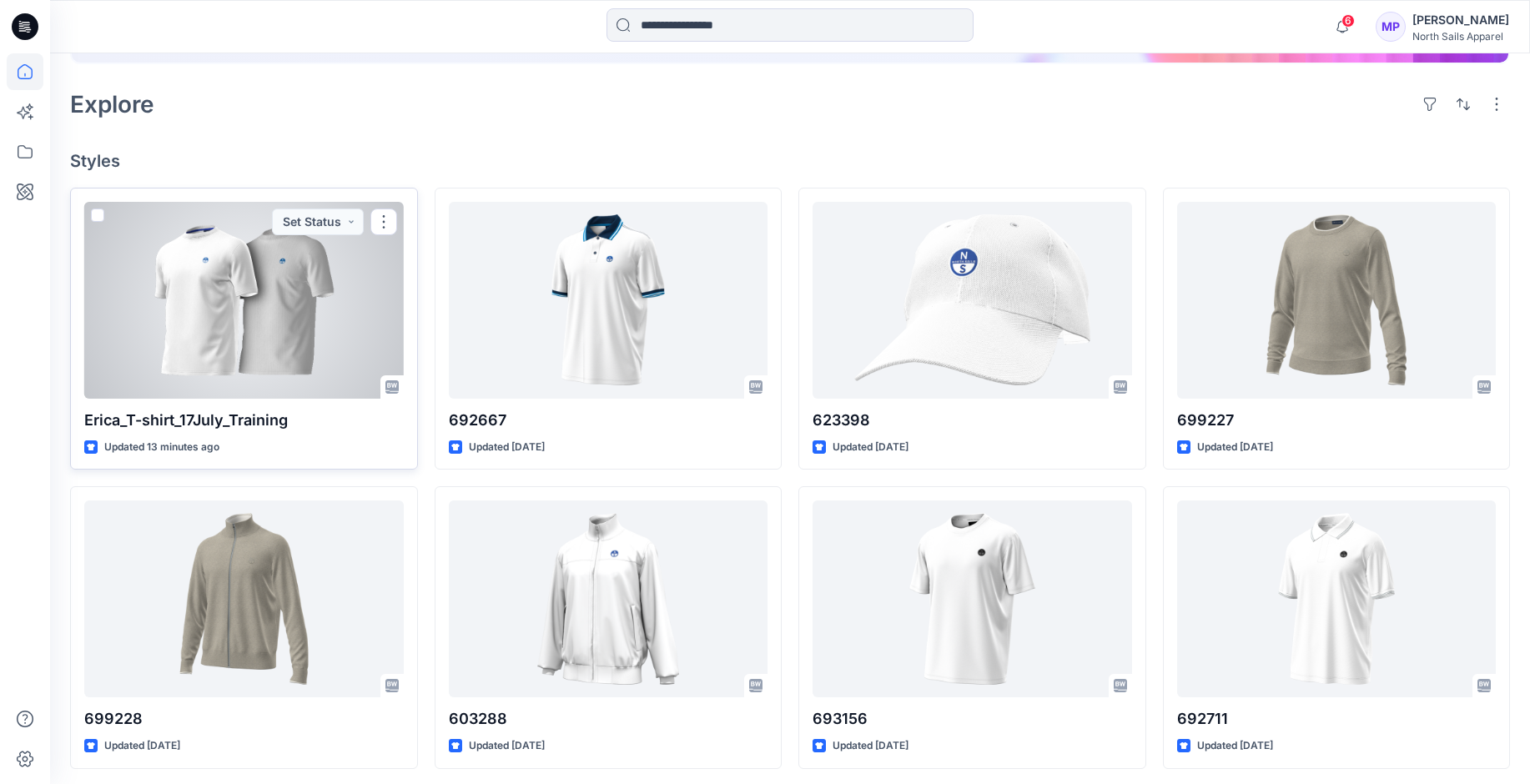
click at [351, 309] on div at bounding box center [244, 300] width 319 height 197
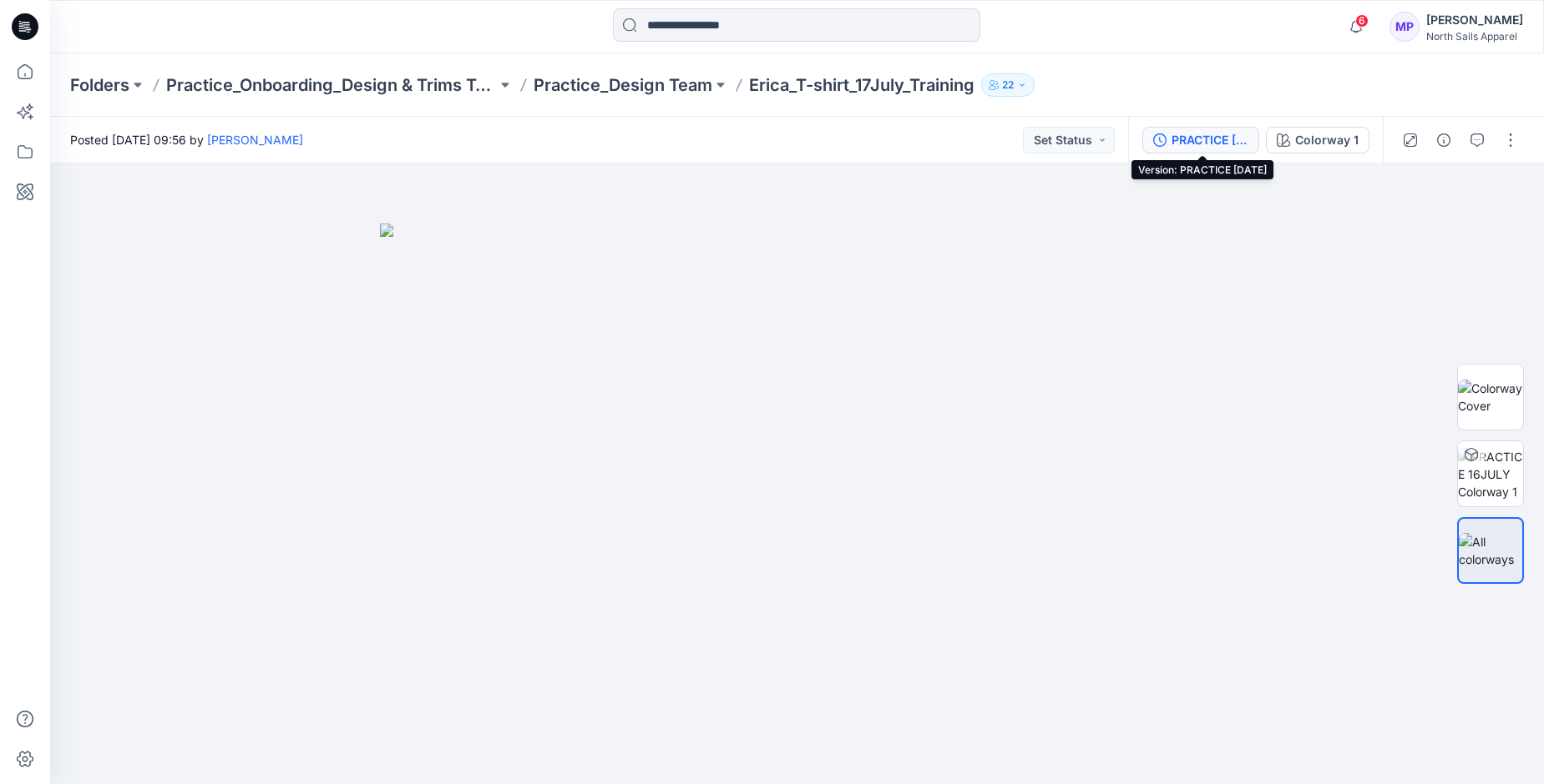
click at [1189, 139] on div "PRACTICE [DATE]" at bounding box center [1209, 140] width 77 height 18
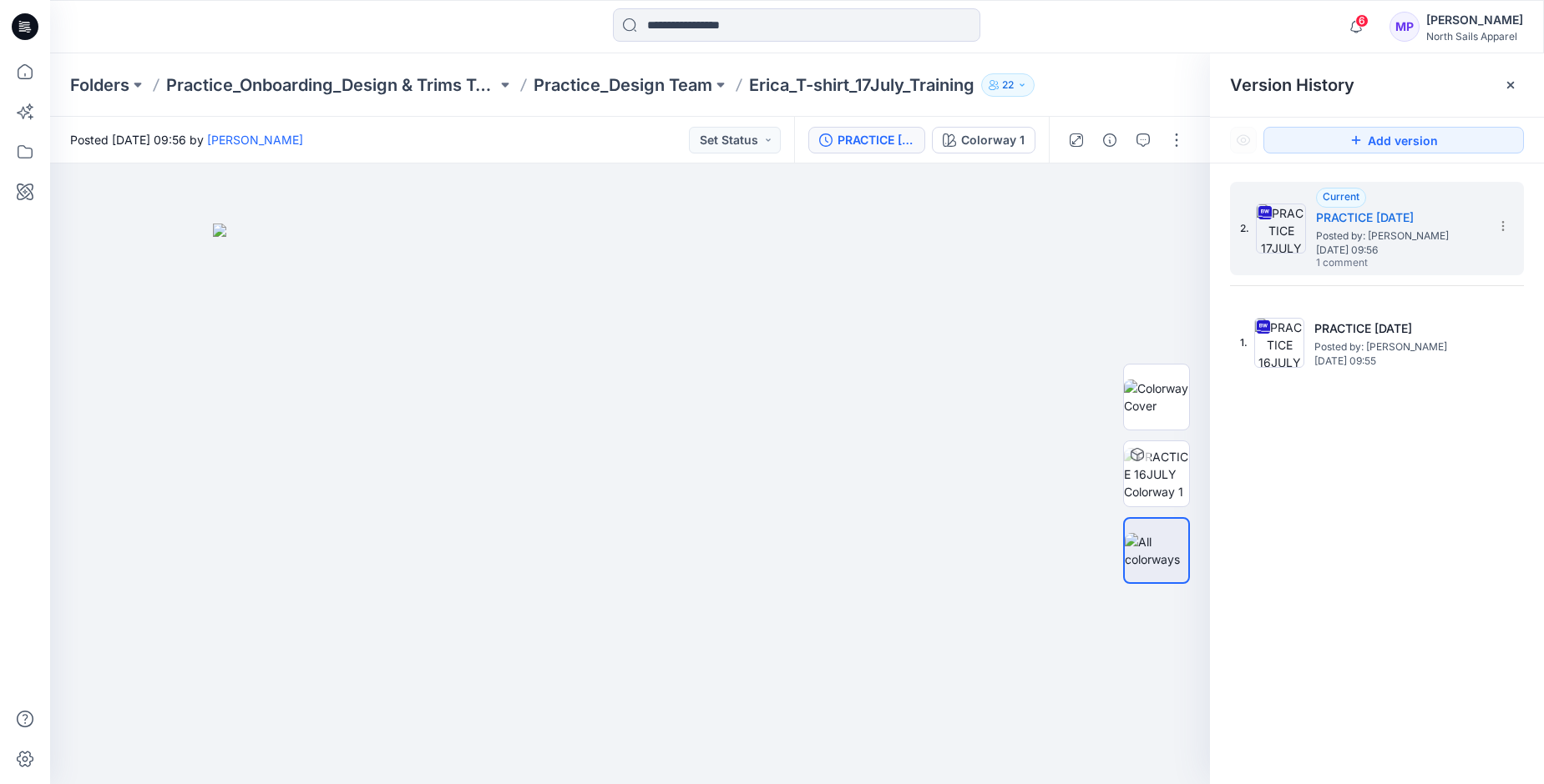
click at [1126, 71] on div "Folders Practice_Onboarding_Design & Trims Teams Practice_Design Team Erica_T-s…" at bounding box center [796, 85] width 1493 height 63
click at [223, 83] on p "Practice_Onboarding_Design & Trims Teams" at bounding box center [332, 85] width 331 height 23
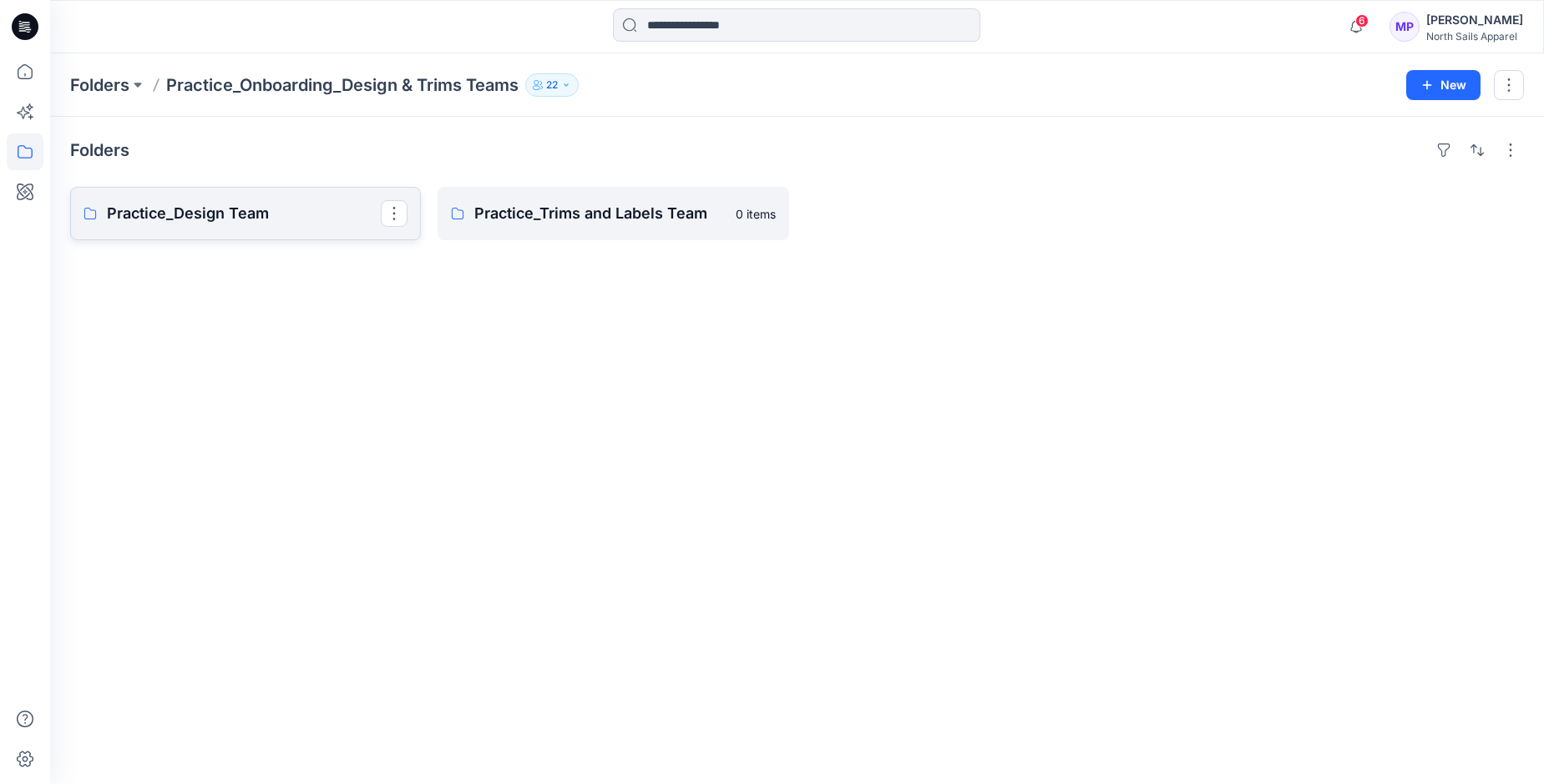
click at [230, 218] on p "Practice_Design Team" at bounding box center [244, 213] width 274 height 23
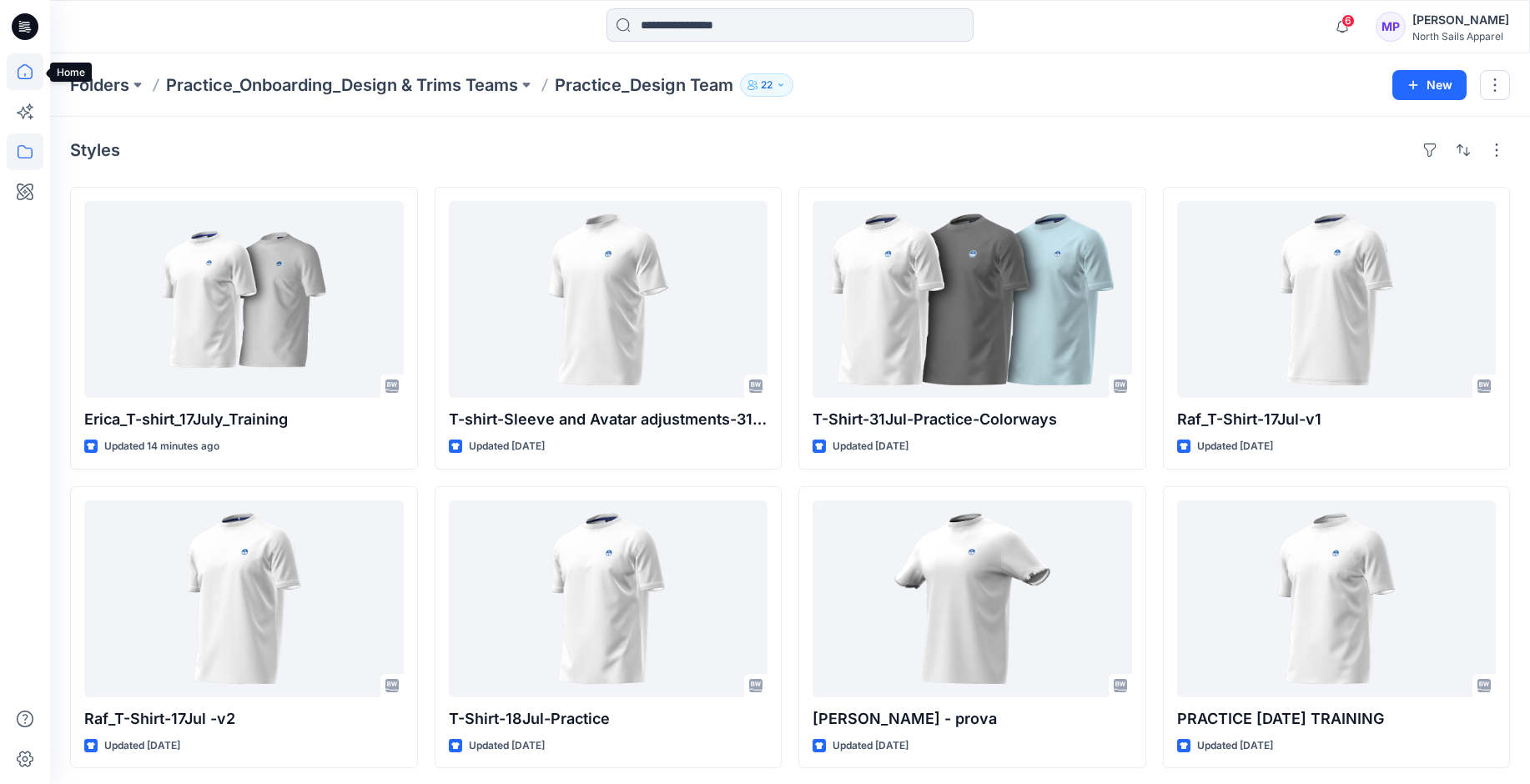
click at [29, 70] on icon at bounding box center [25, 72] width 36 height 36
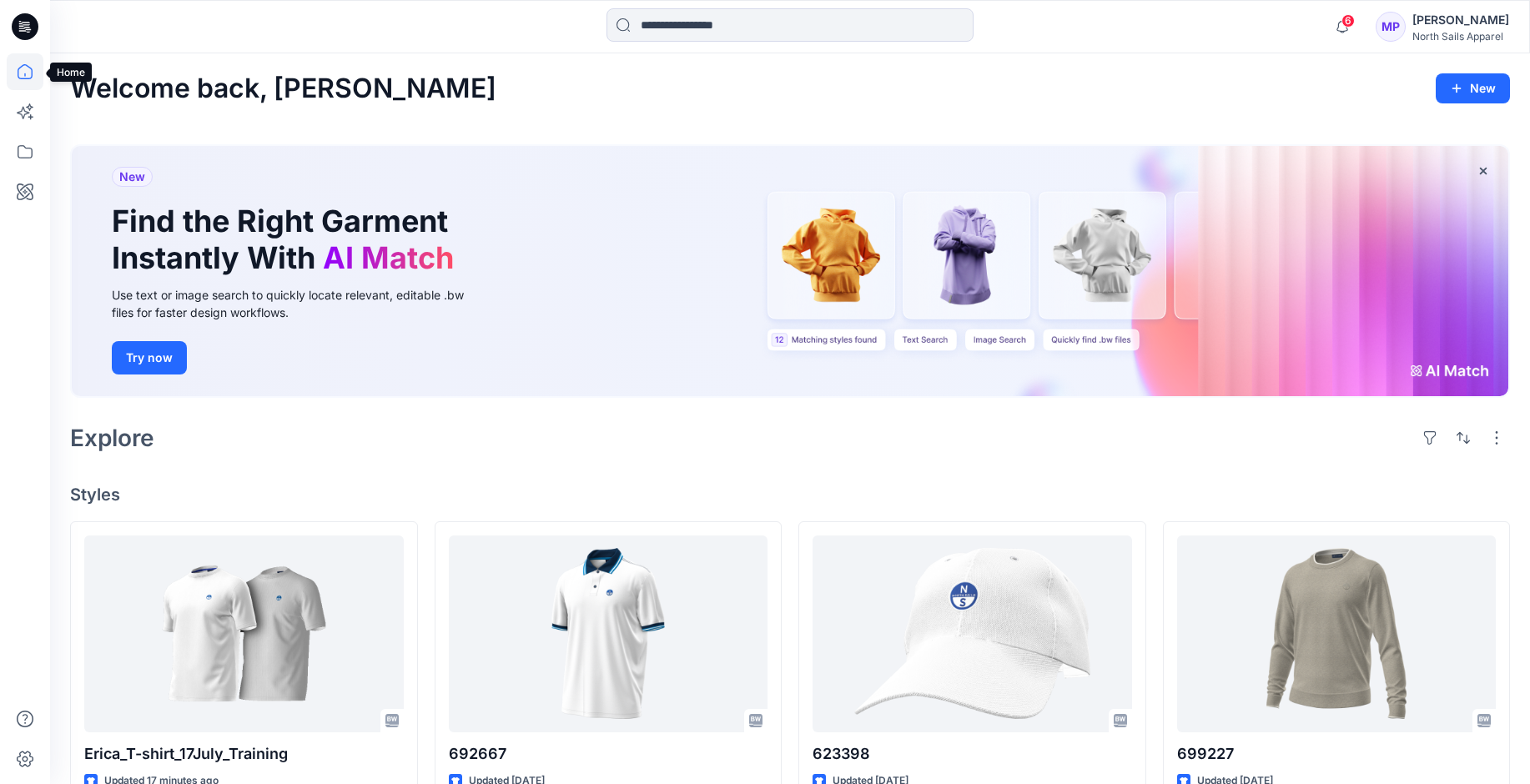
click at [20, 76] on icon at bounding box center [25, 72] width 36 height 36
click at [35, 157] on icon at bounding box center [25, 152] width 36 height 36
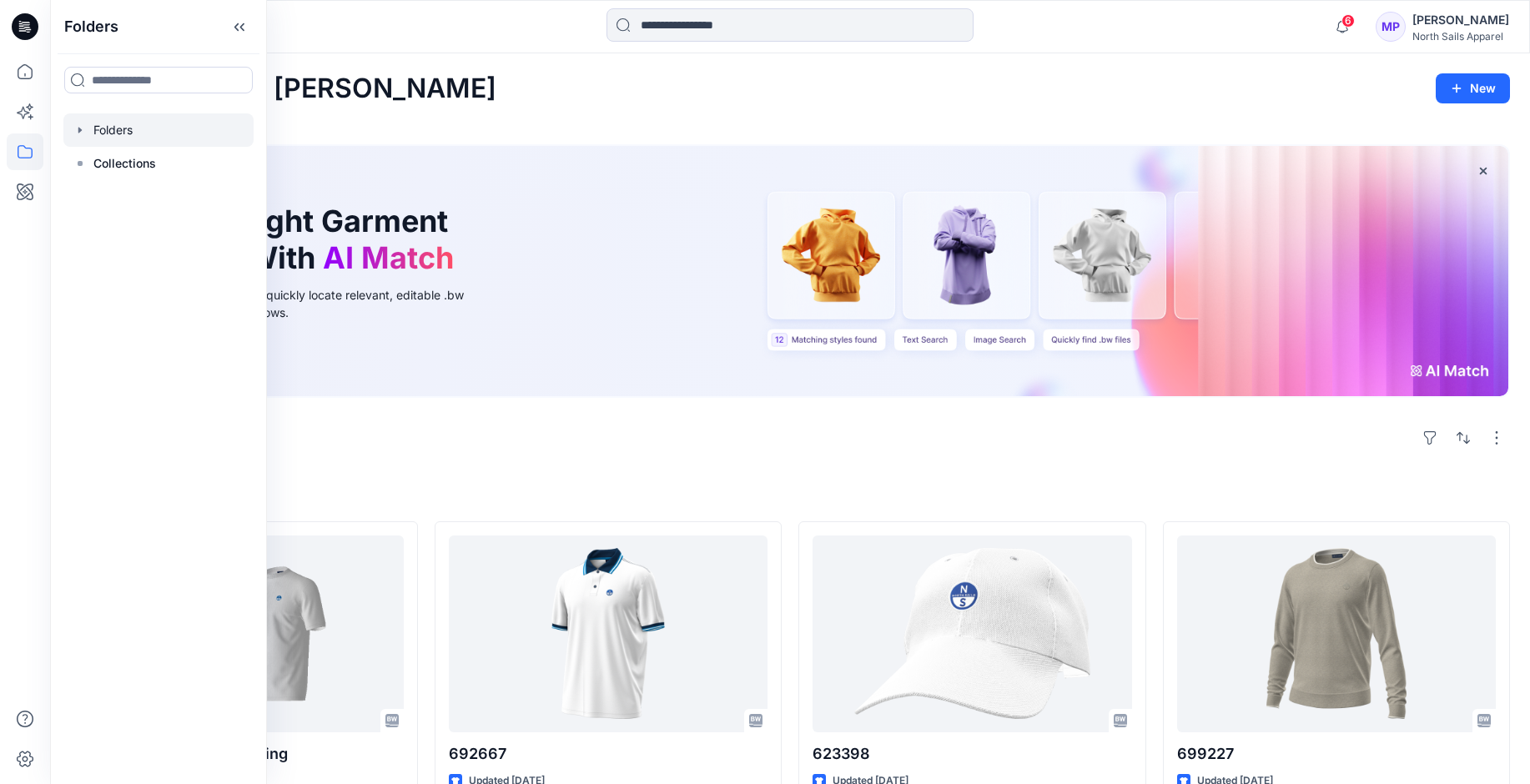
click at [80, 134] on icon "button" at bounding box center [80, 130] width 13 height 13
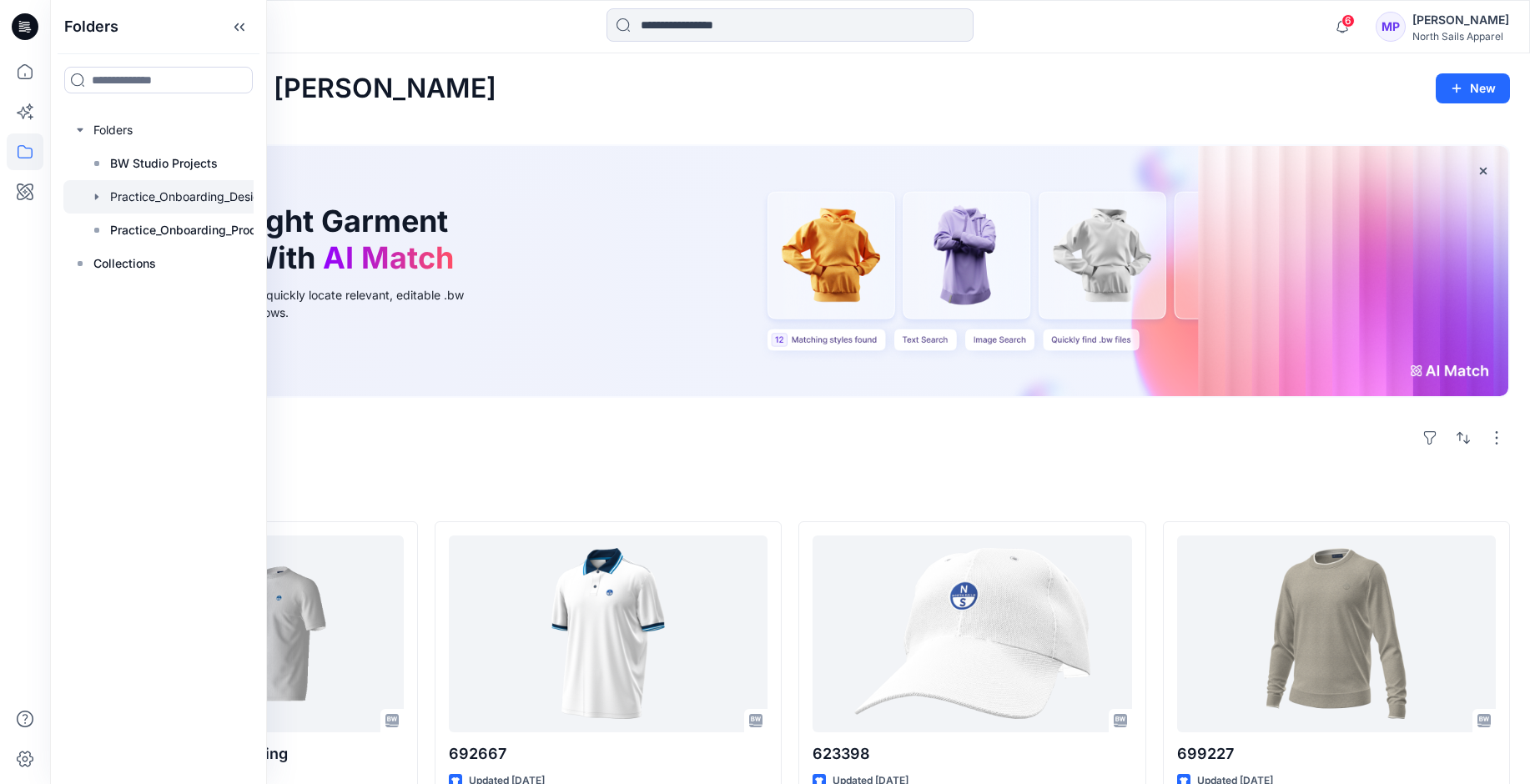
click at [172, 200] on div at bounding box center [180, 196] width 233 height 33
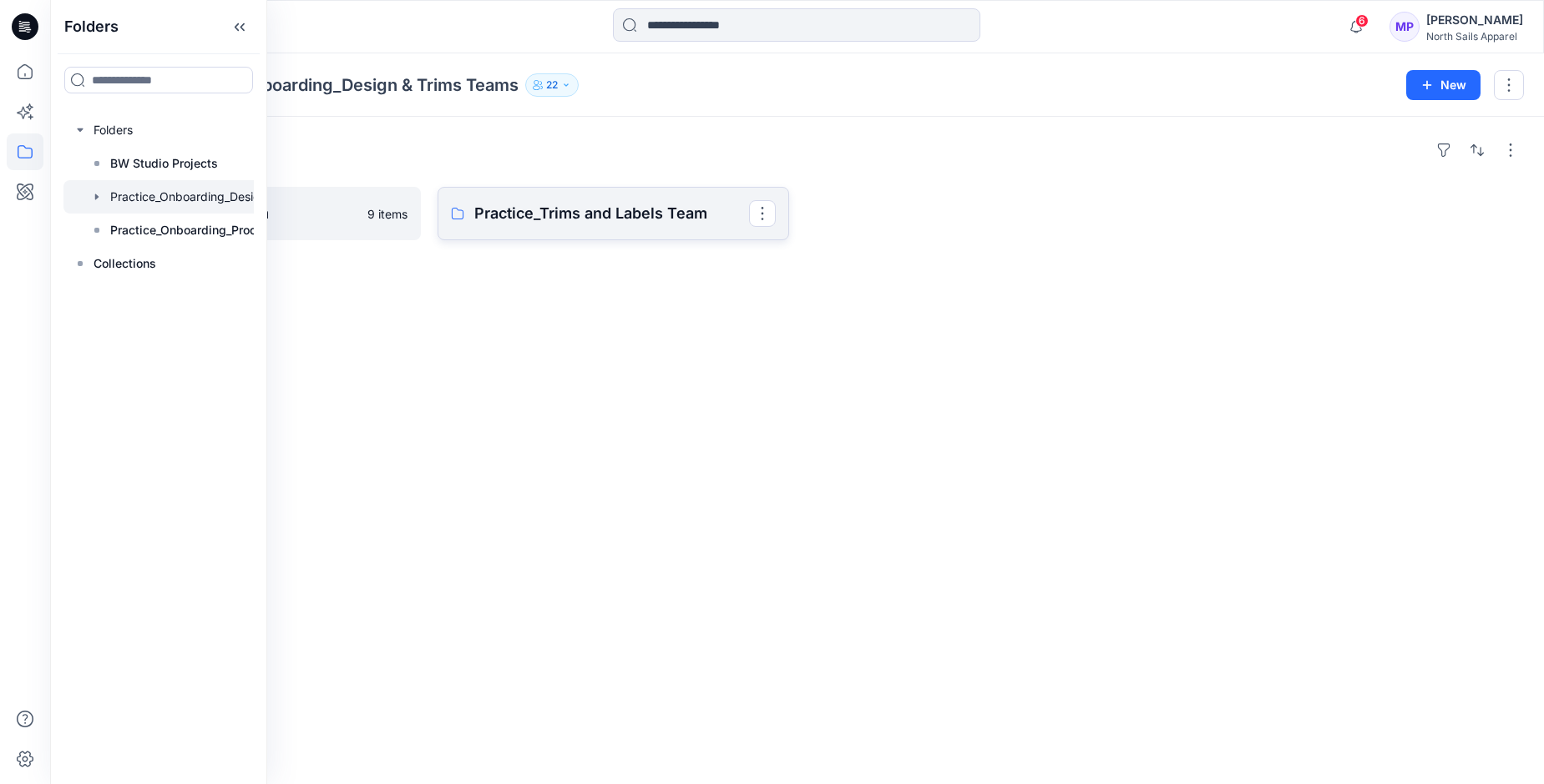
click at [626, 214] on p "Practice_Trims and Labels Team" at bounding box center [611, 213] width 274 height 23
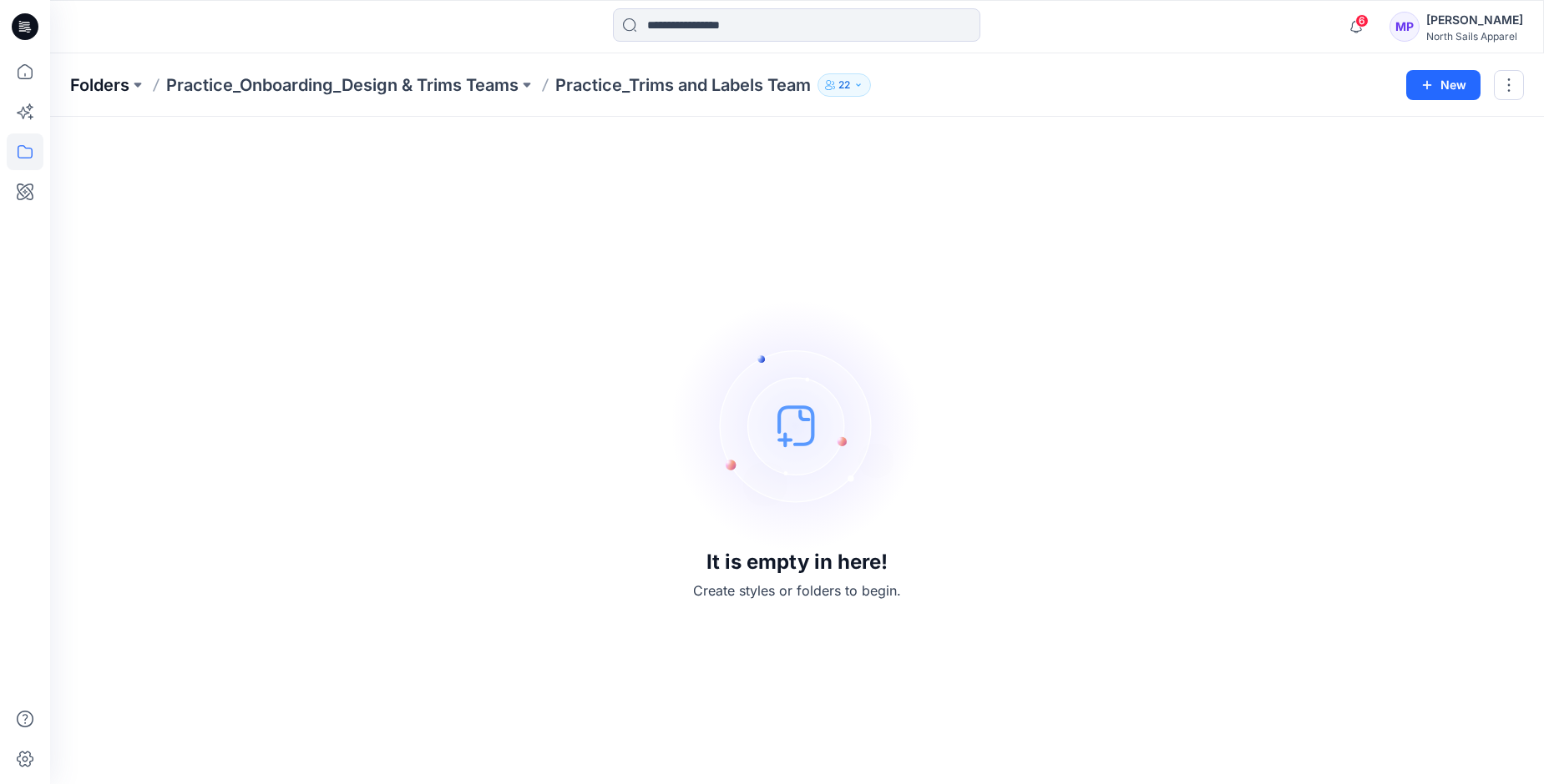
click at [92, 87] on p "Folders" at bounding box center [99, 85] width 59 height 23
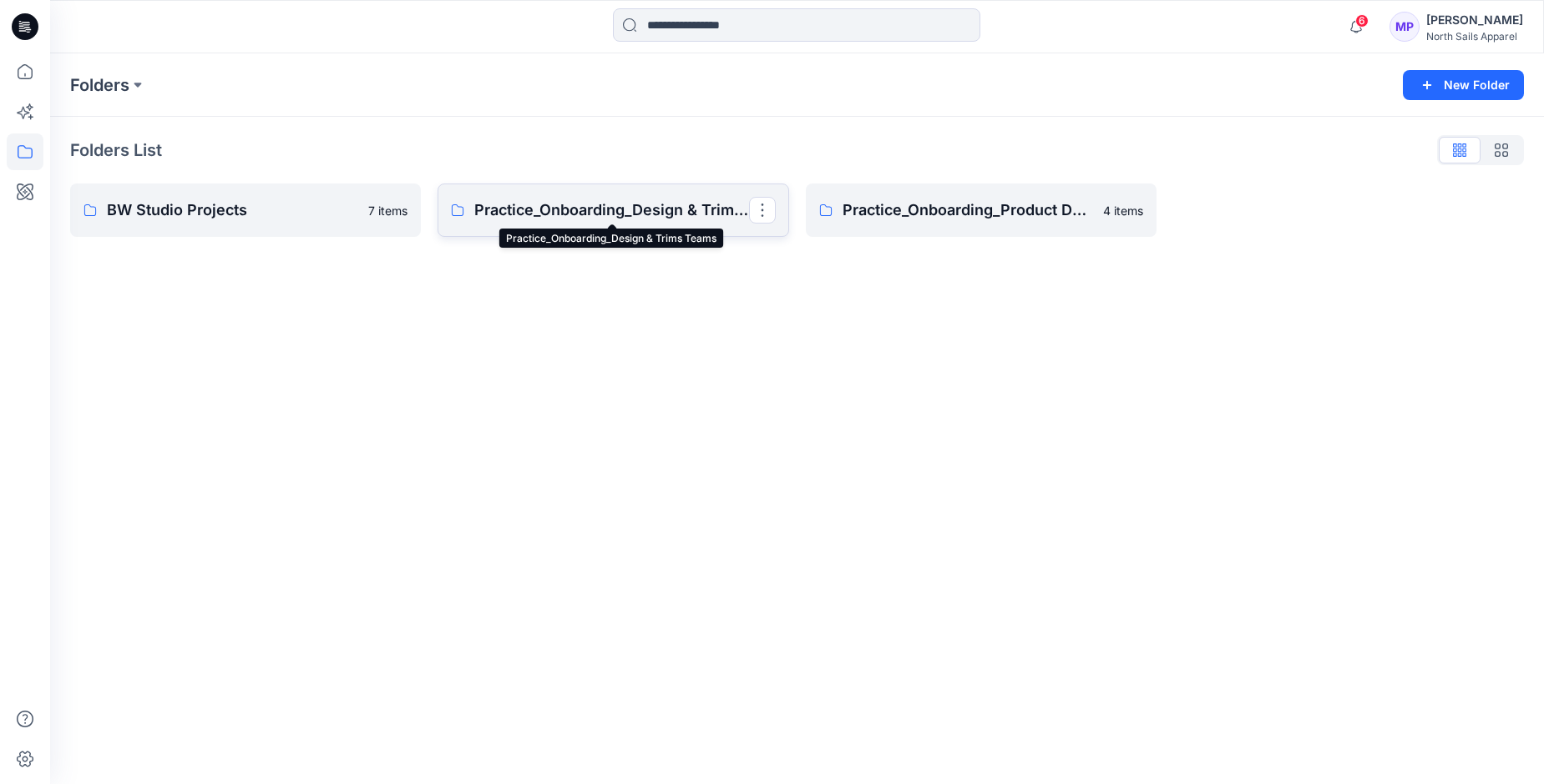
click at [626, 212] on p "Practice_Onboarding_Design & Trims Teams" at bounding box center [611, 210] width 274 height 23
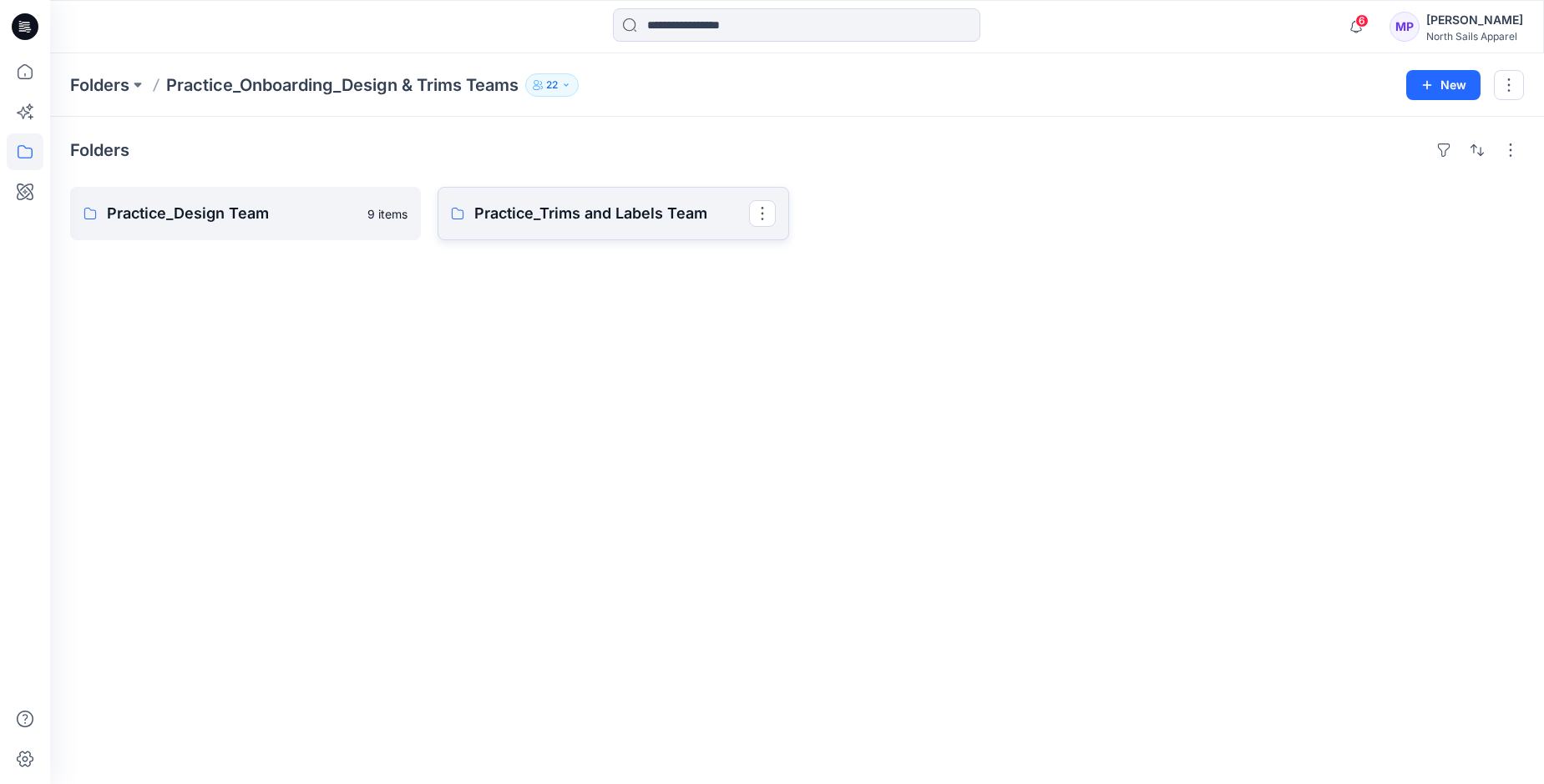
click at [601, 213] on p "Practice_Trims and Labels Team" at bounding box center [611, 213] width 274 height 23
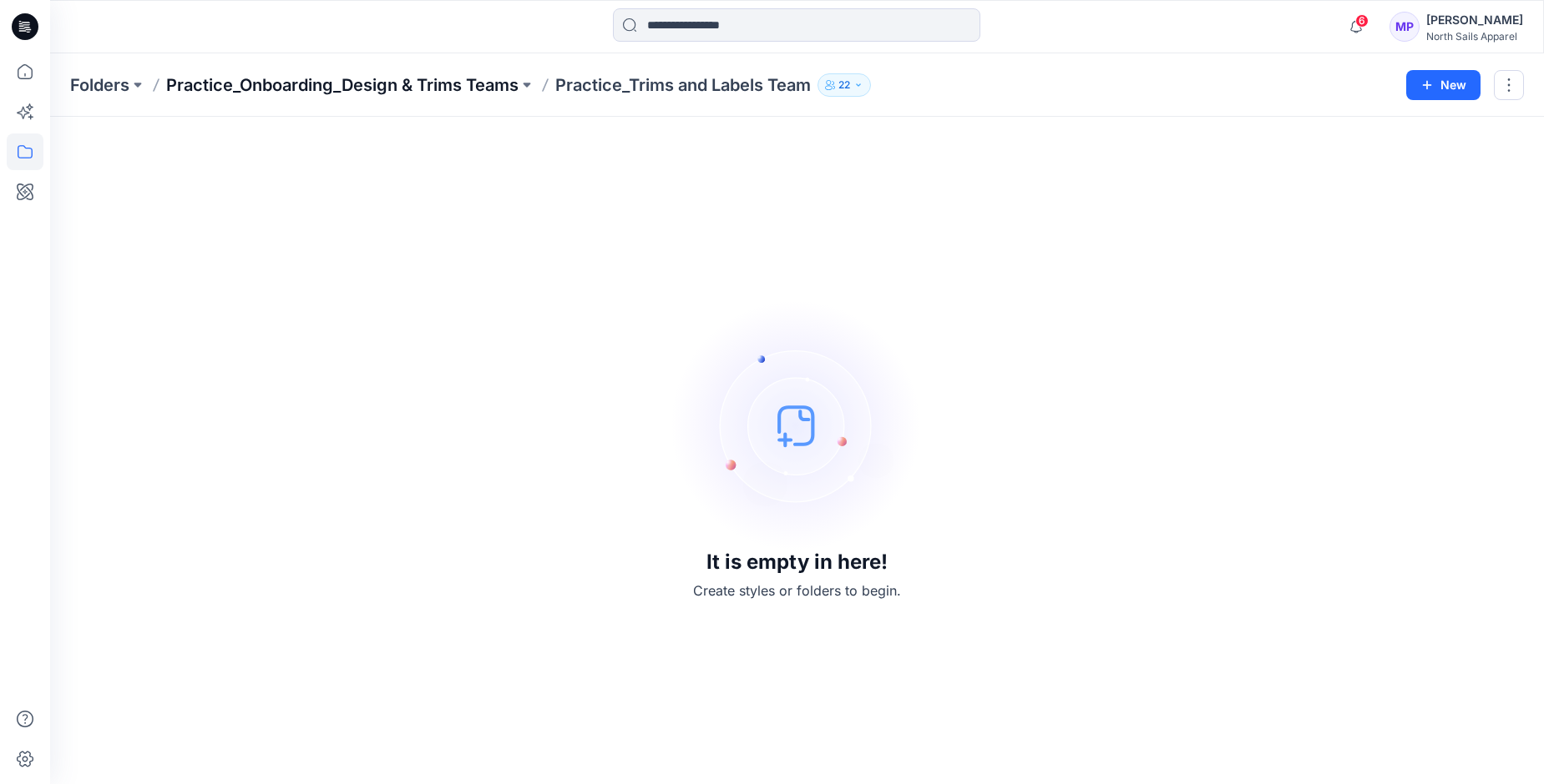
click at [324, 86] on p "Practice_Onboarding_Design & Trims Teams" at bounding box center [342, 85] width 352 height 23
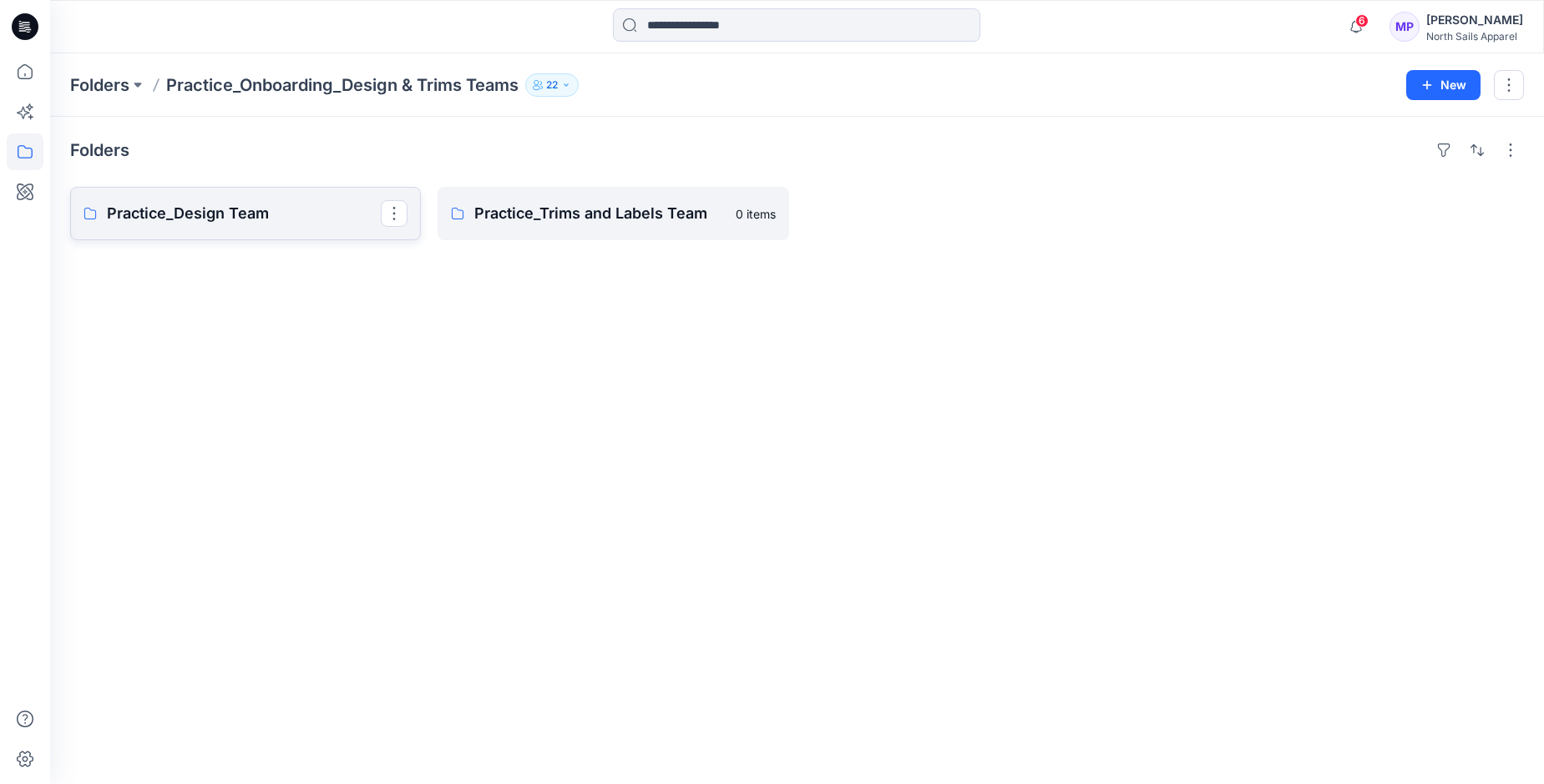
click at [148, 206] on p "Practice_Design Team" at bounding box center [244, 213] width 274 height 23
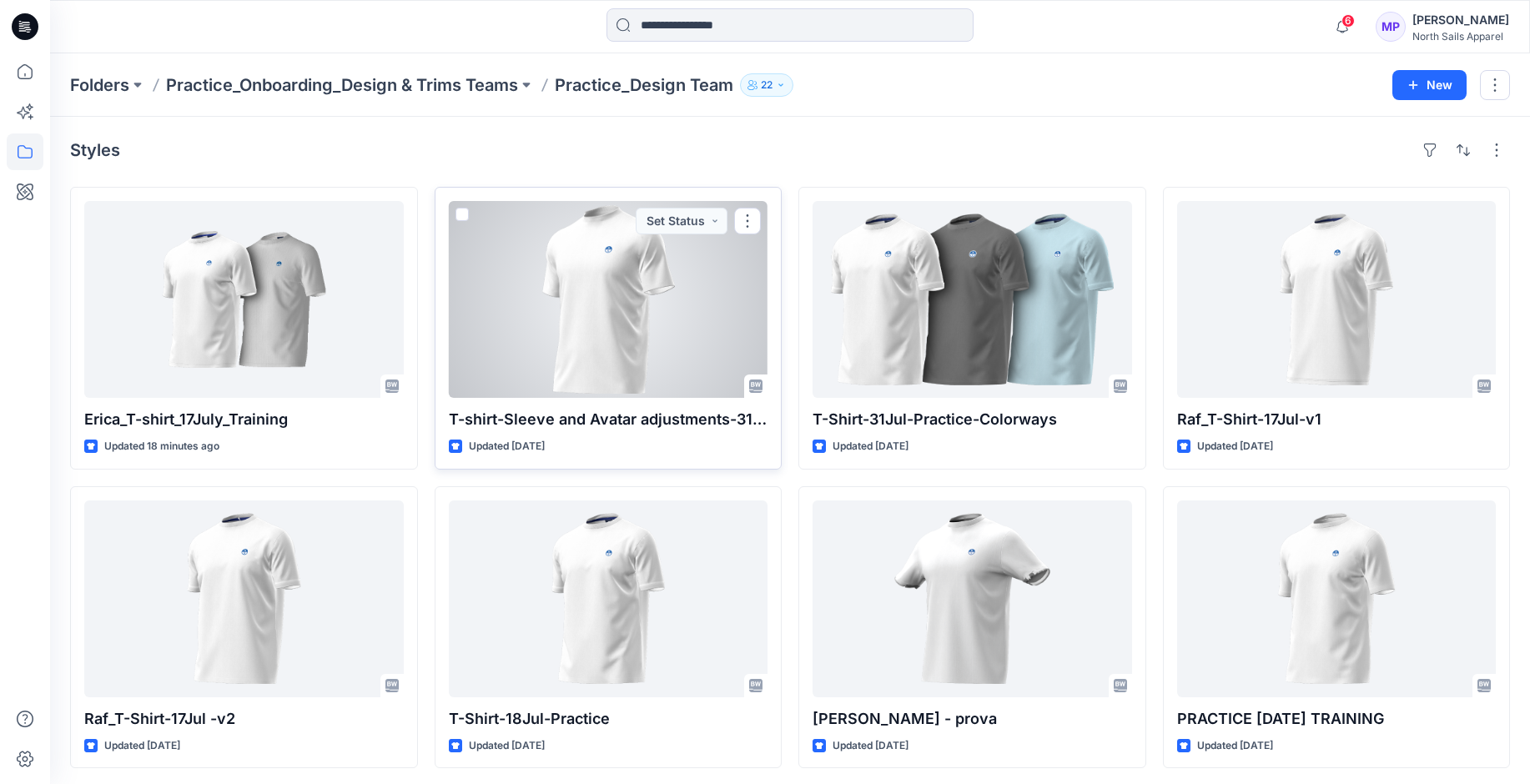
click at [633, 276] on div at bounding box center [608, 299] width 319 height 197
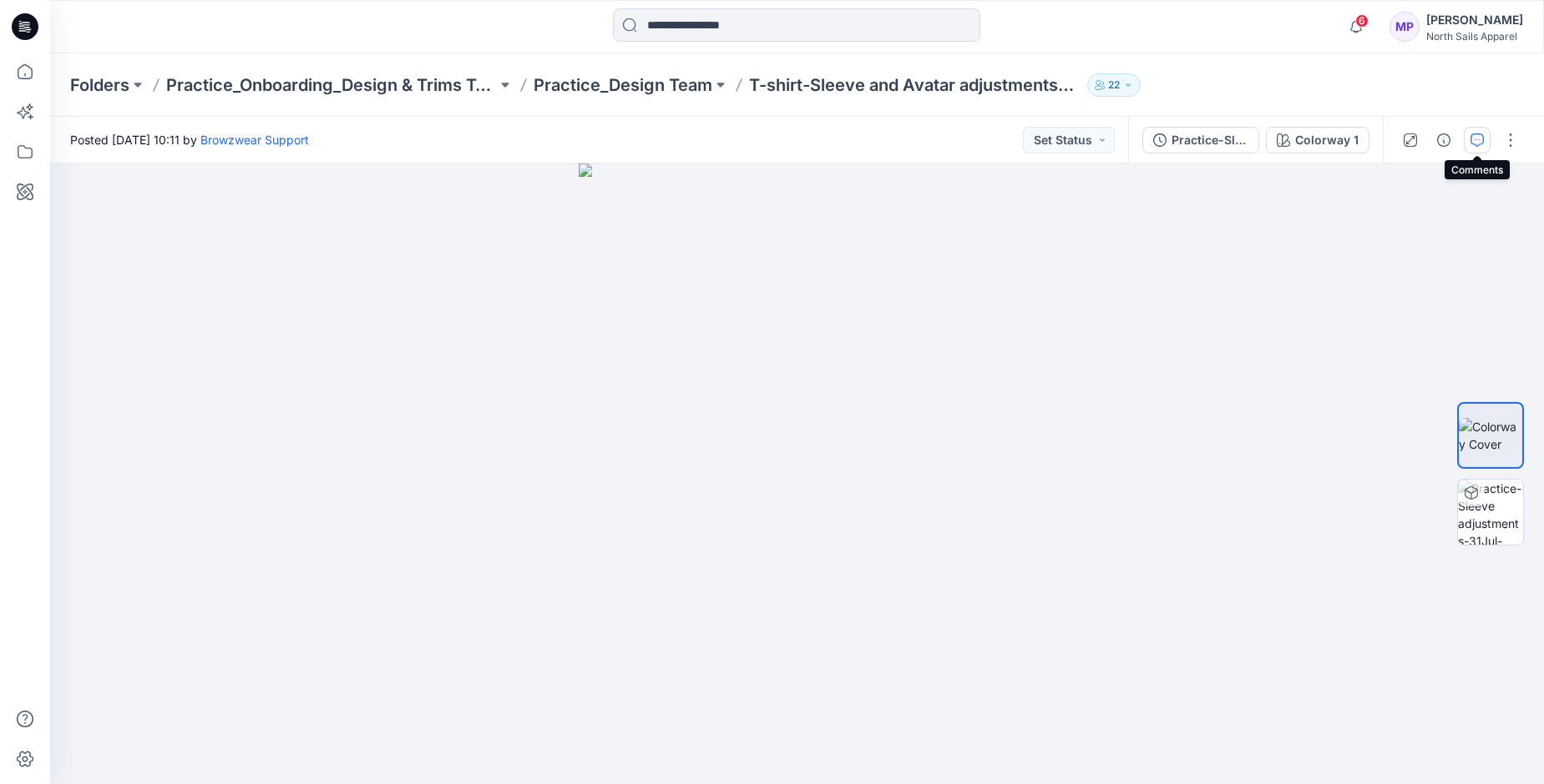
click at [1471, 141] on icon "button" at bounding box center [1477, 141] width 13 height 13
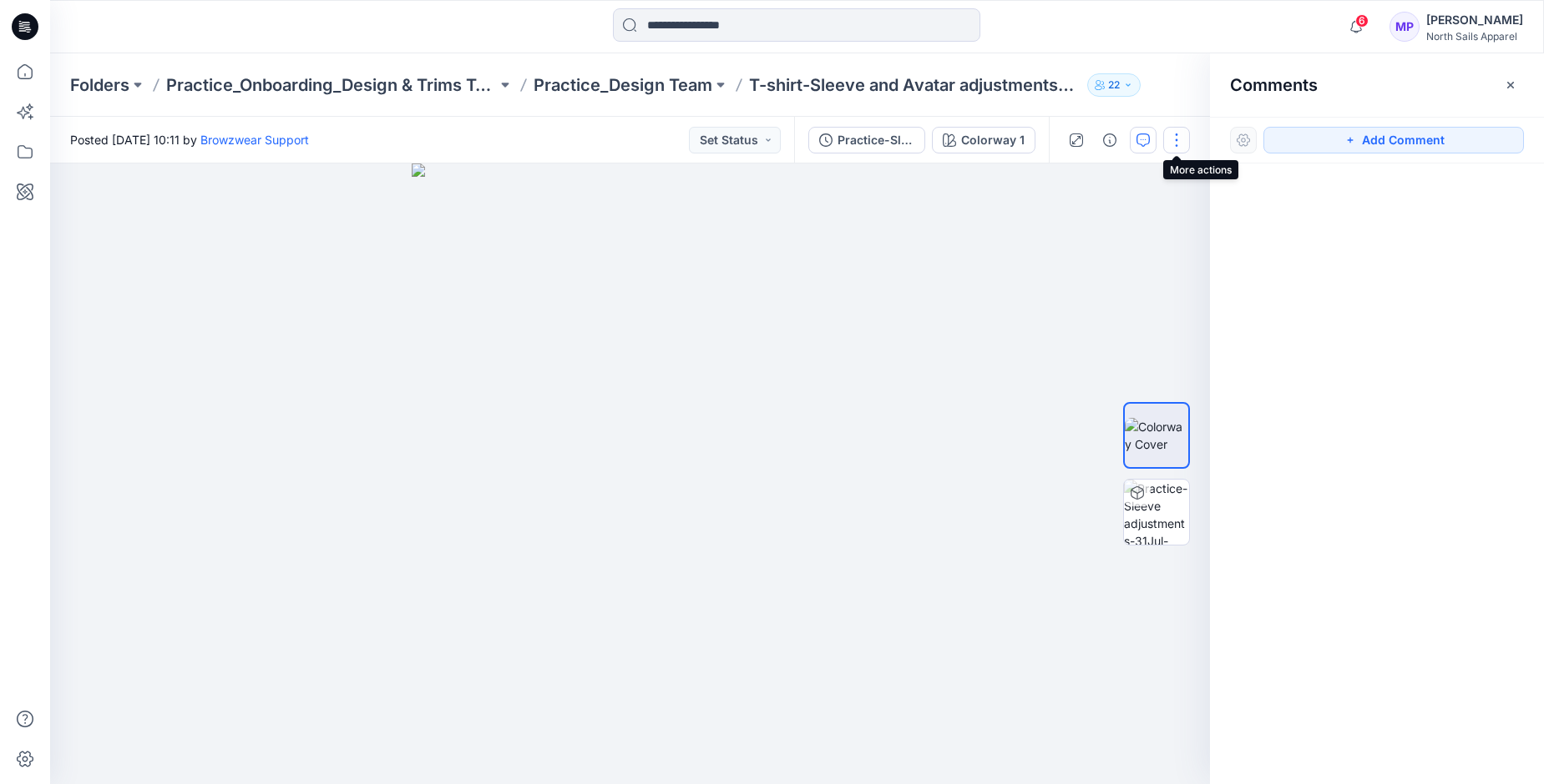
click at [1174, 142] on button "button" at bounding box center [1177, 141] width 27 height 27
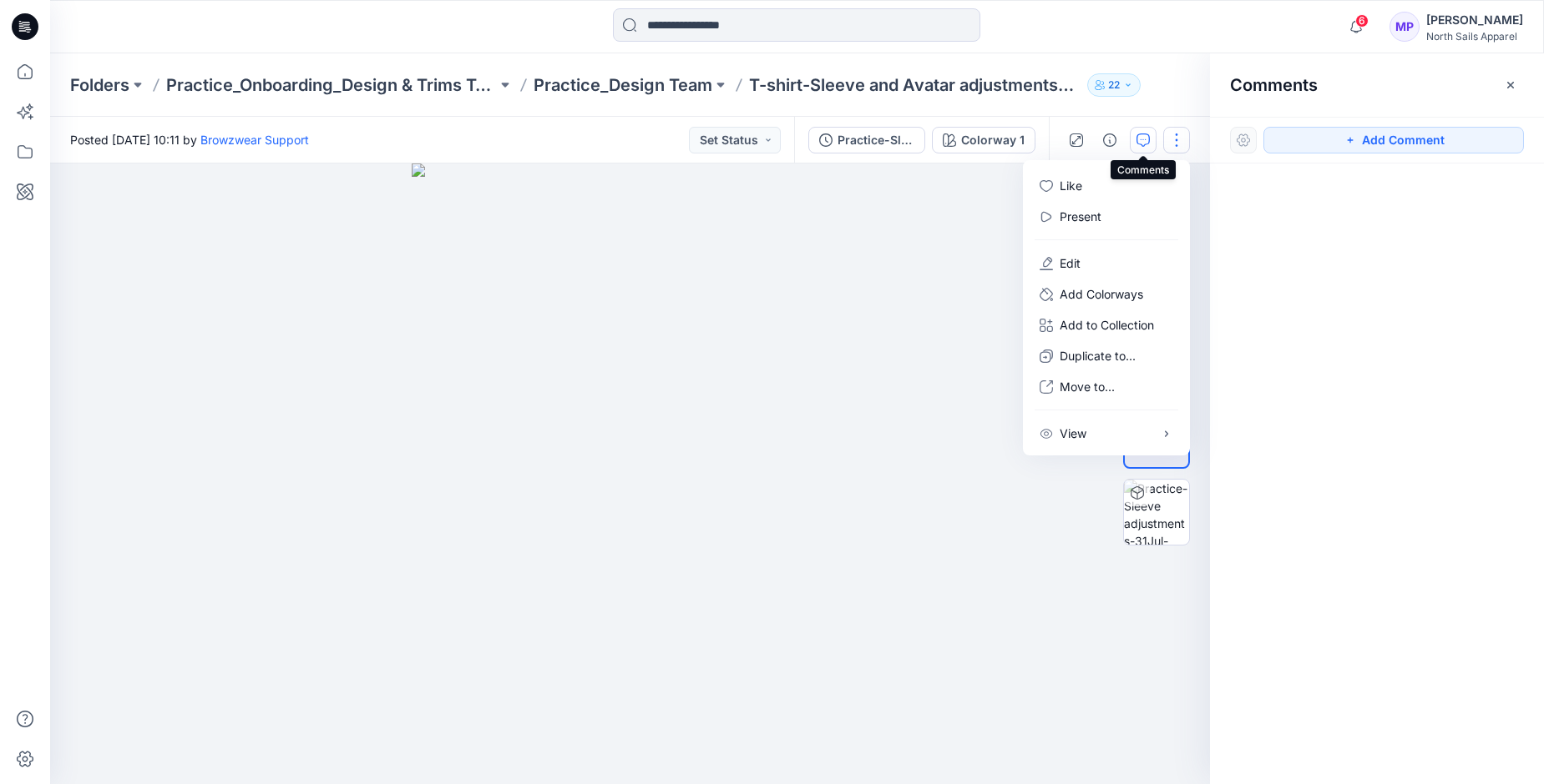
click at [1145, 142] on icon "button" at bounding box center [1143, 141] width 13 height 13
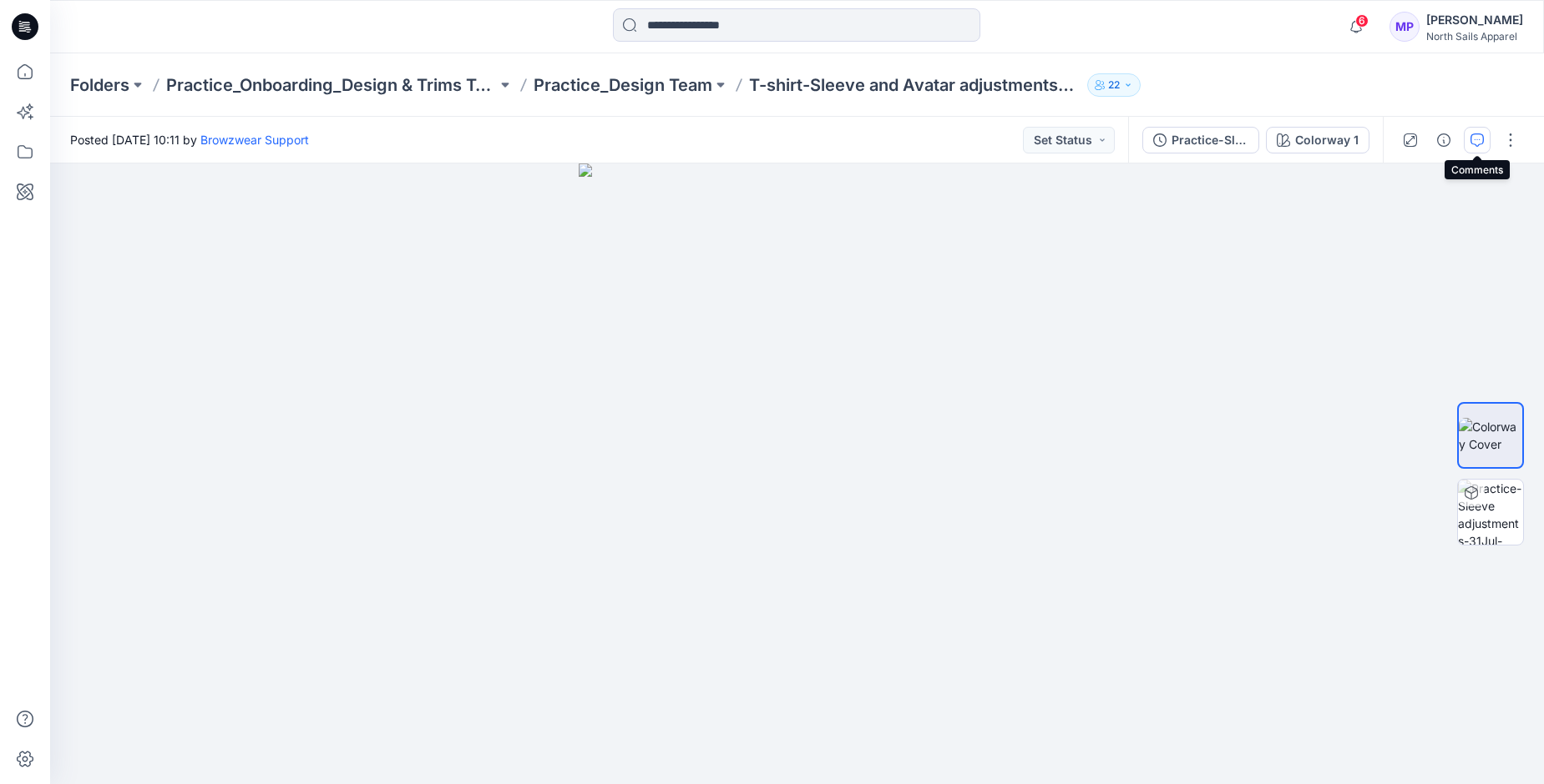
click at [1471, 139] on icon "button" at bounding box center [1477, 141] width 13 height 13
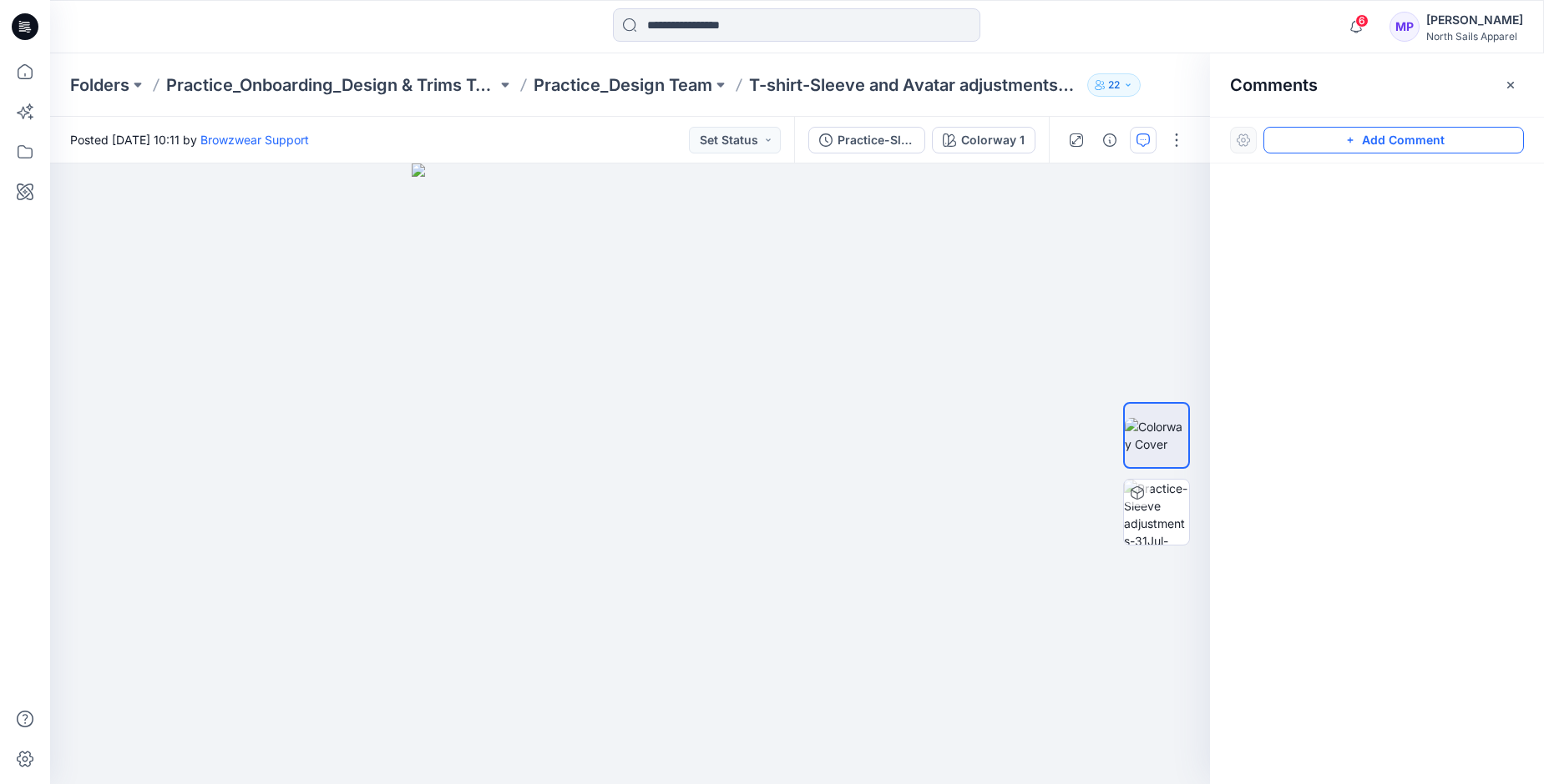
click at [1437, 142] on button "Add Comment" at bounding box center [1393, 141] width 260 height 27
click at [1361, 142] on button "Click on the style to leave a comment" at bounding box center [1393, 141] width 260 height 27
click at [1158, 399] on div at bounding box center [1157, 473] width 67 height 417
click at [1161, 429] on img at bounding box center [1156, 435] width 63 height 35
click at [1143, 137] on icon "button" at bounding box center [1143, 141] width 13 height 13
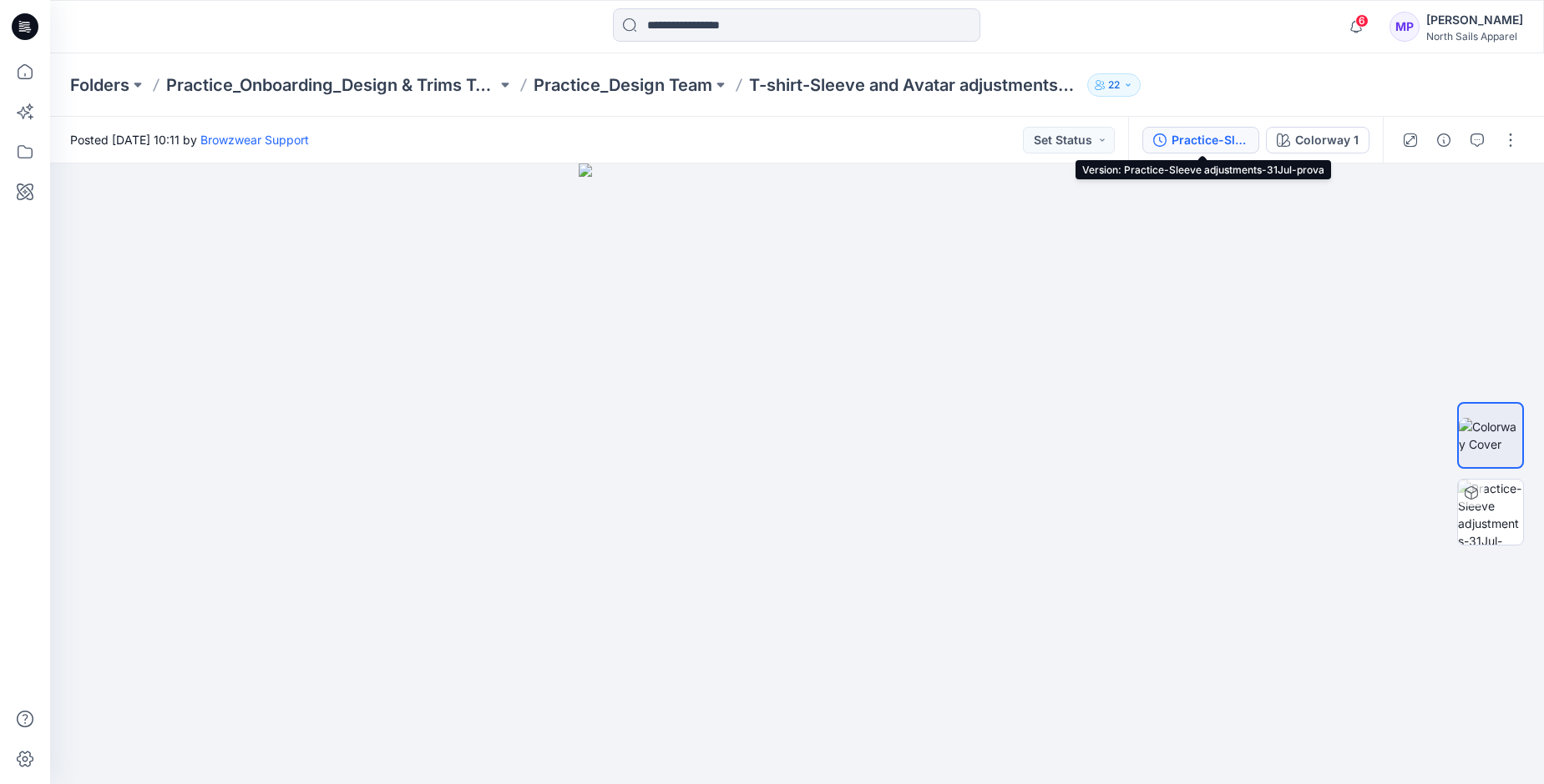
click at [1226, 141] on div "Practice-Sleeve adjustments-31Jul-prova" at bounding box center [1209, 140] width 77 height 18
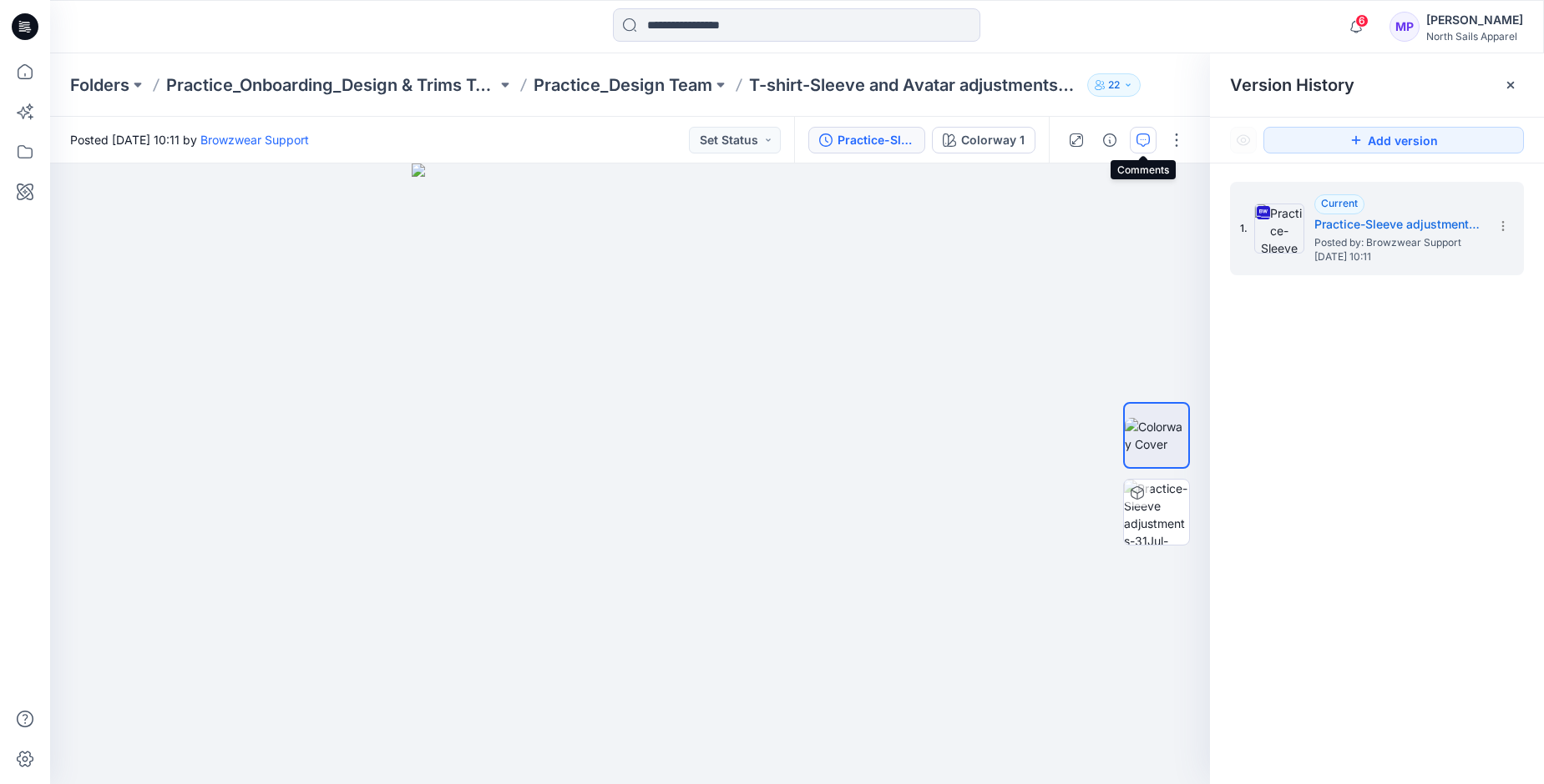
click at [1142, 142] on icon "button" at bounding box center [1143, 141] width 13 height 13
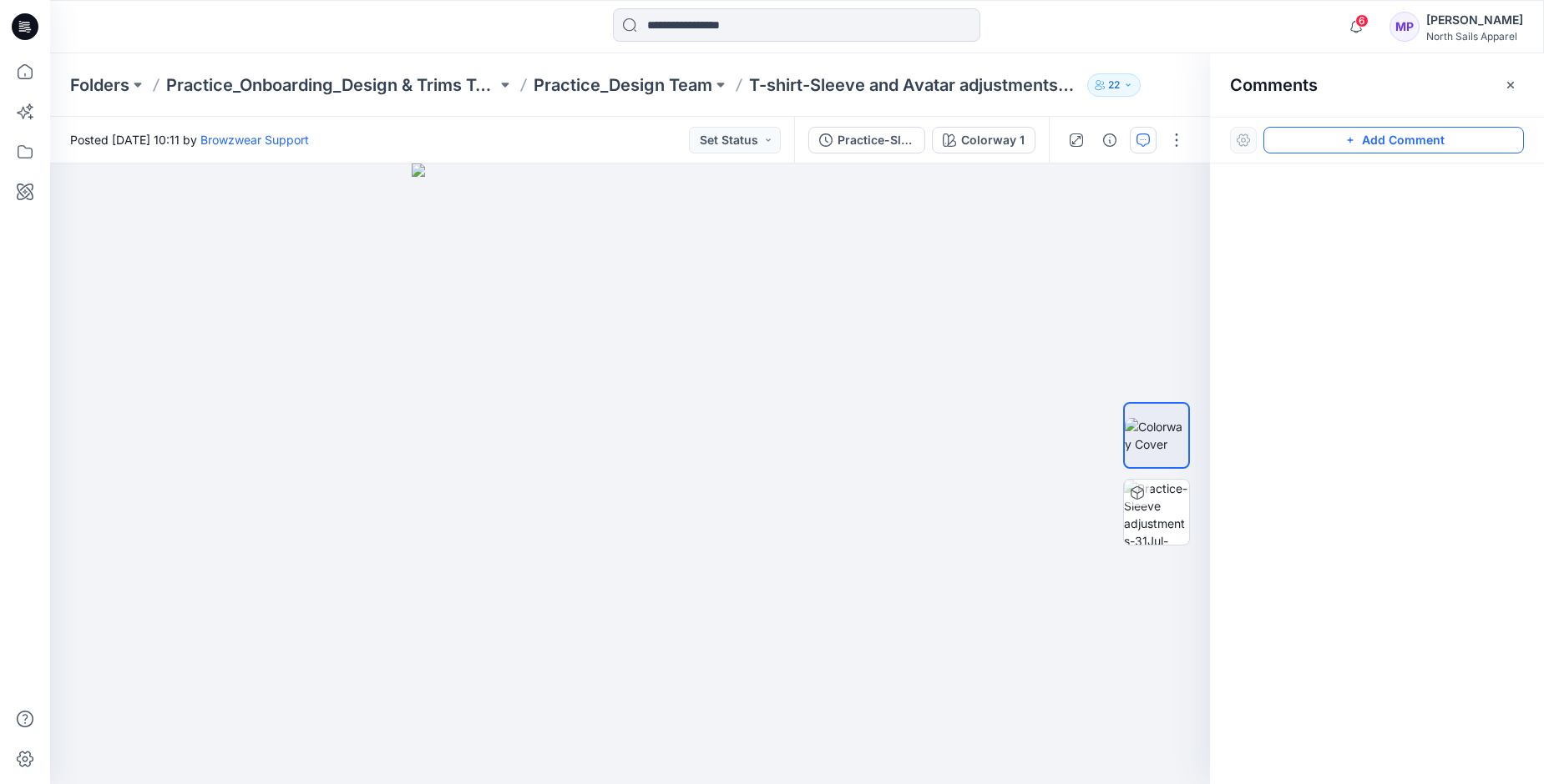
click at [1416, 144] on button "Add Comment" at bounding box center [1393, 141] width 260 height 27
click at [786, 439] on div "1" at bounding box center [629, 473] width 1159 height 621
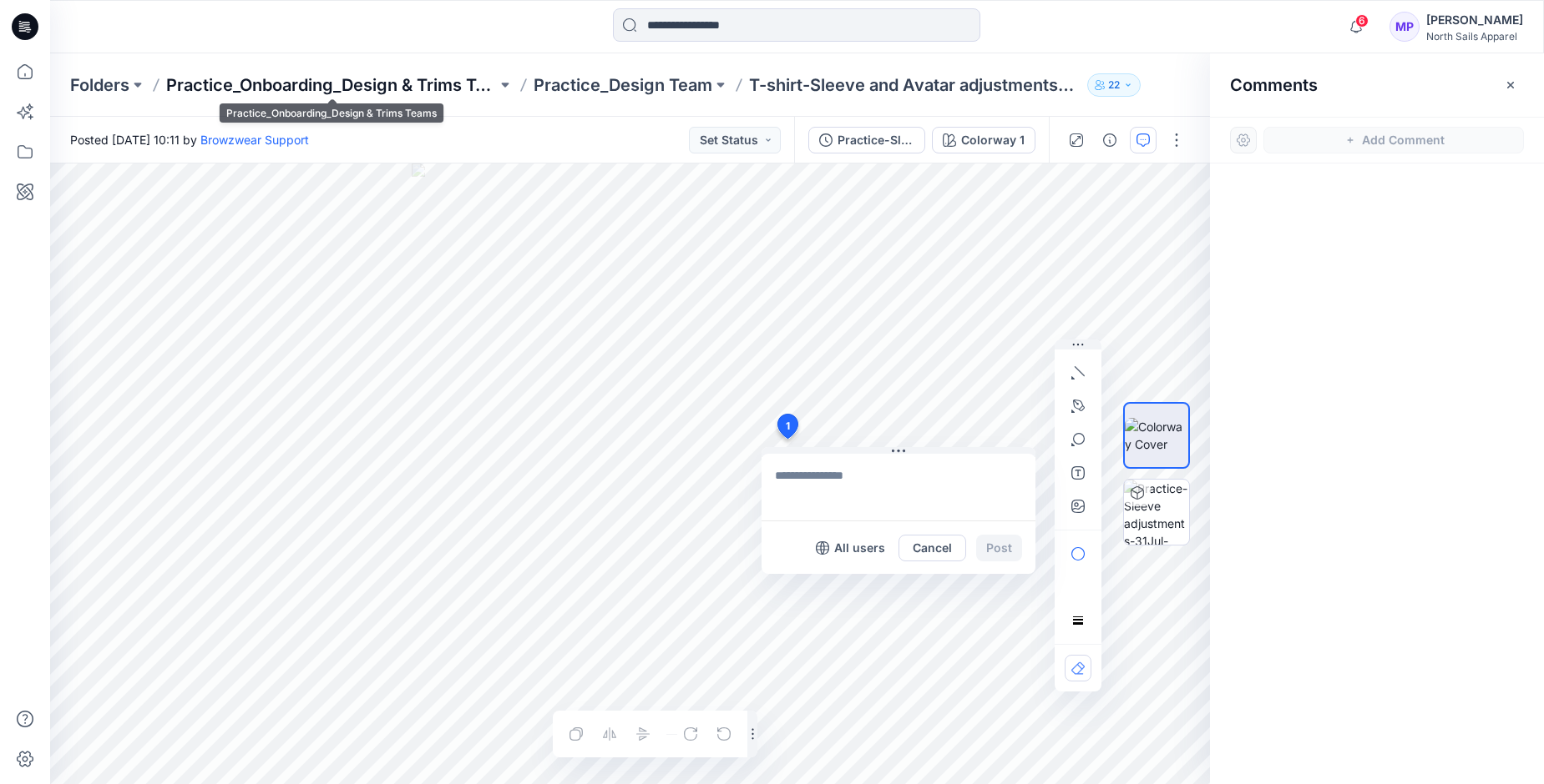
click at [243, 84] on p "Practice_Onboarding_Design & Trims Teams" at bounding box center [332, 85] width 331 height 23
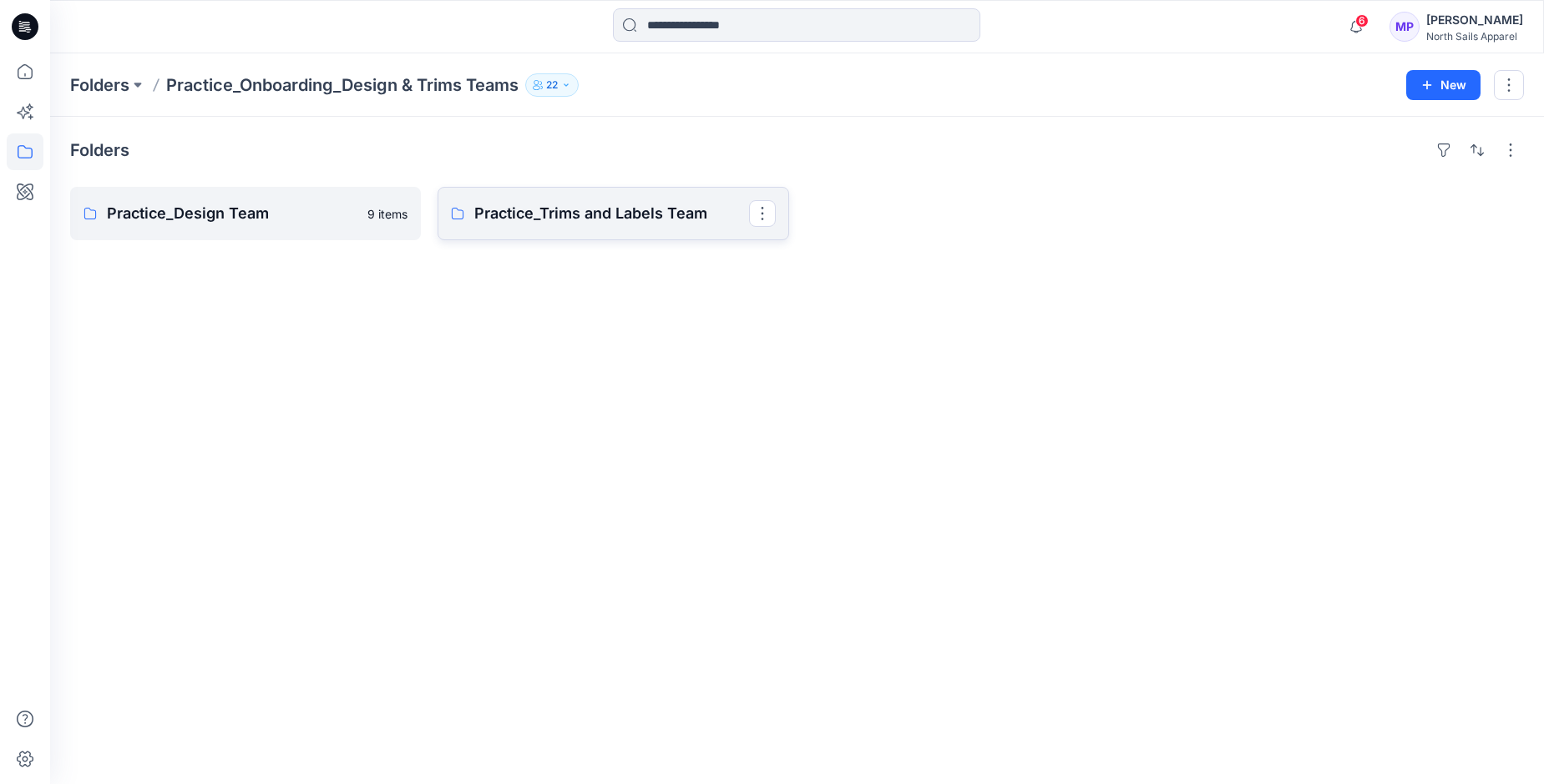
click at [596, 220] on p "Practice_Trims and Labels Team" at bounding box center [611, 213] width 274 height 23
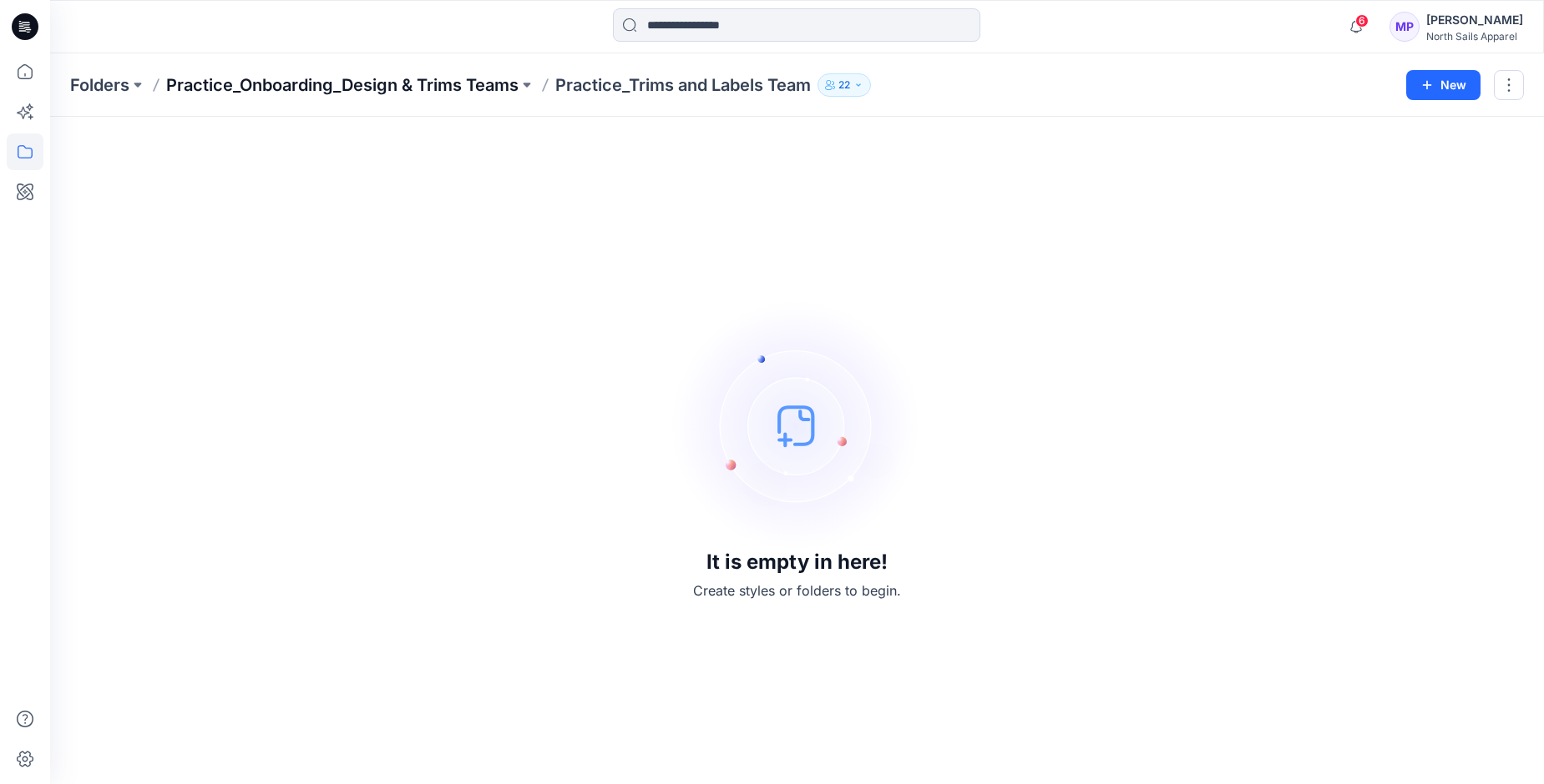
click at [390, 88] on p "Practice_Onboarding_Design & Trims Teams" at bounding box center [342, 85] width 352 height 23
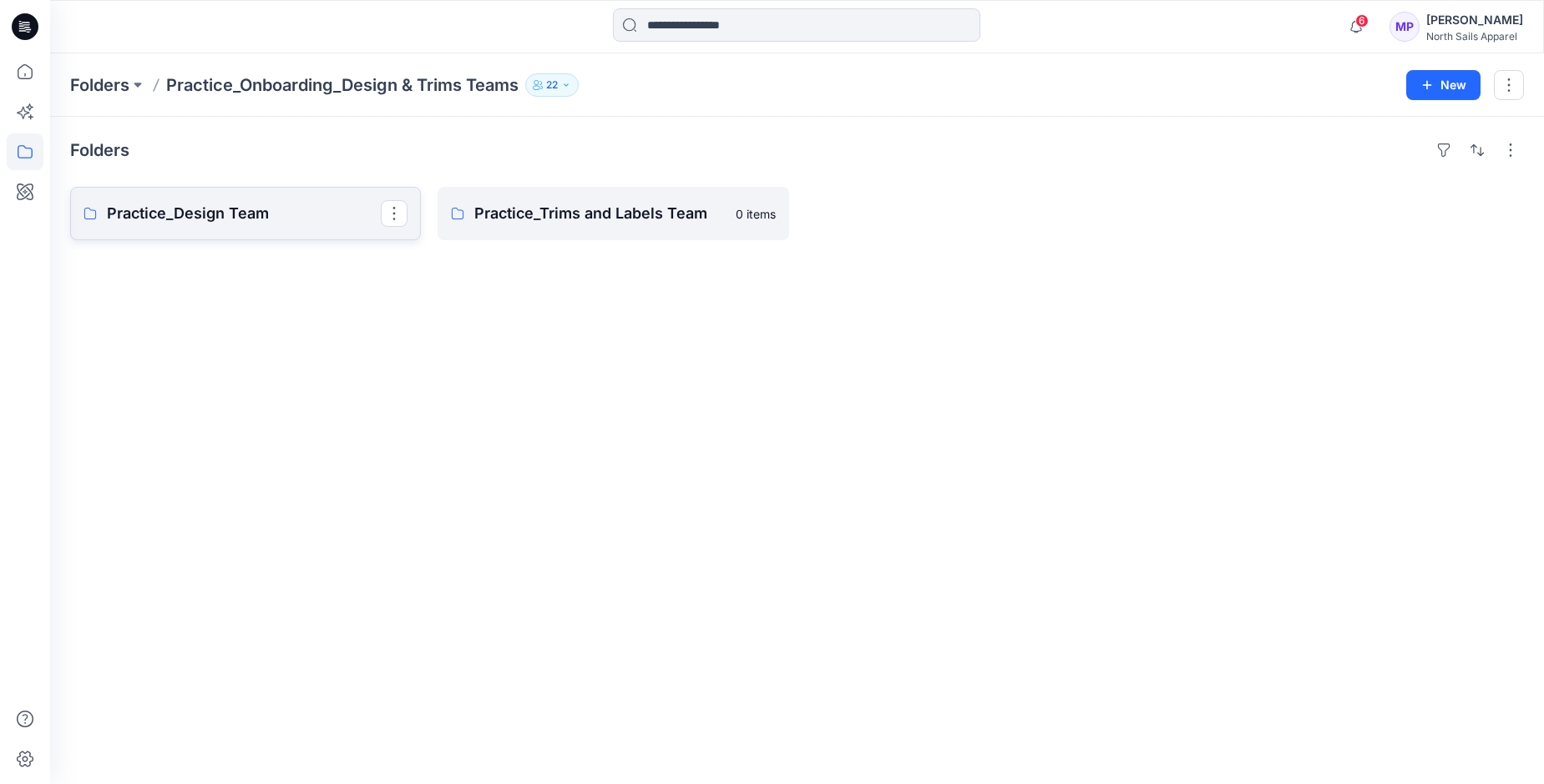
click at [182, 211] on p "Practice_Design Team" at bounding box center [244, 213] width 274 height 23
